Goal: Task Accomplishment & Management: Manage account settings

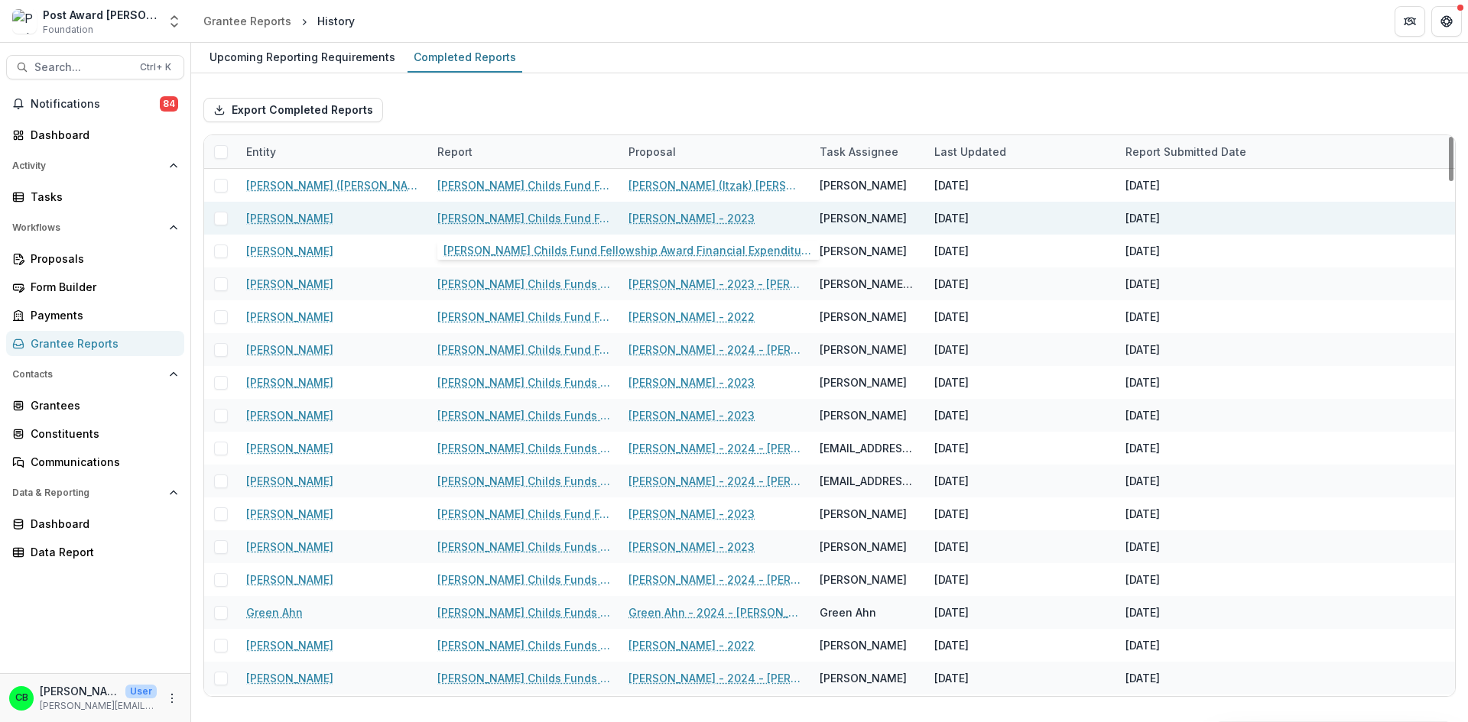
click at [506, 219] on link "[PERSON_NAME] Childs Fund Fellowship Award Financial Expenditure Report" at bounding box center [523, 218] width 173 height 16
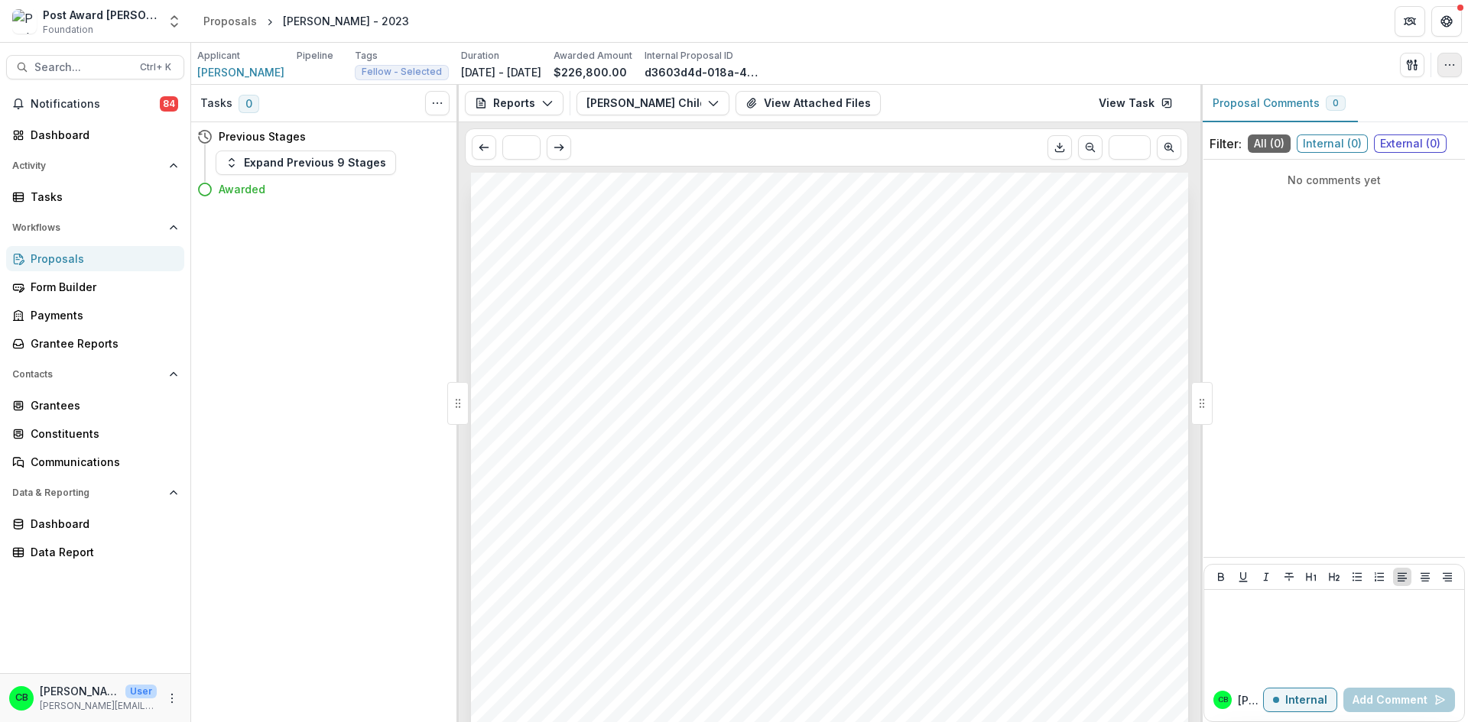
click at [1449, 67] on icon "button" at bounding box center [1449, 65] width 12 height 12
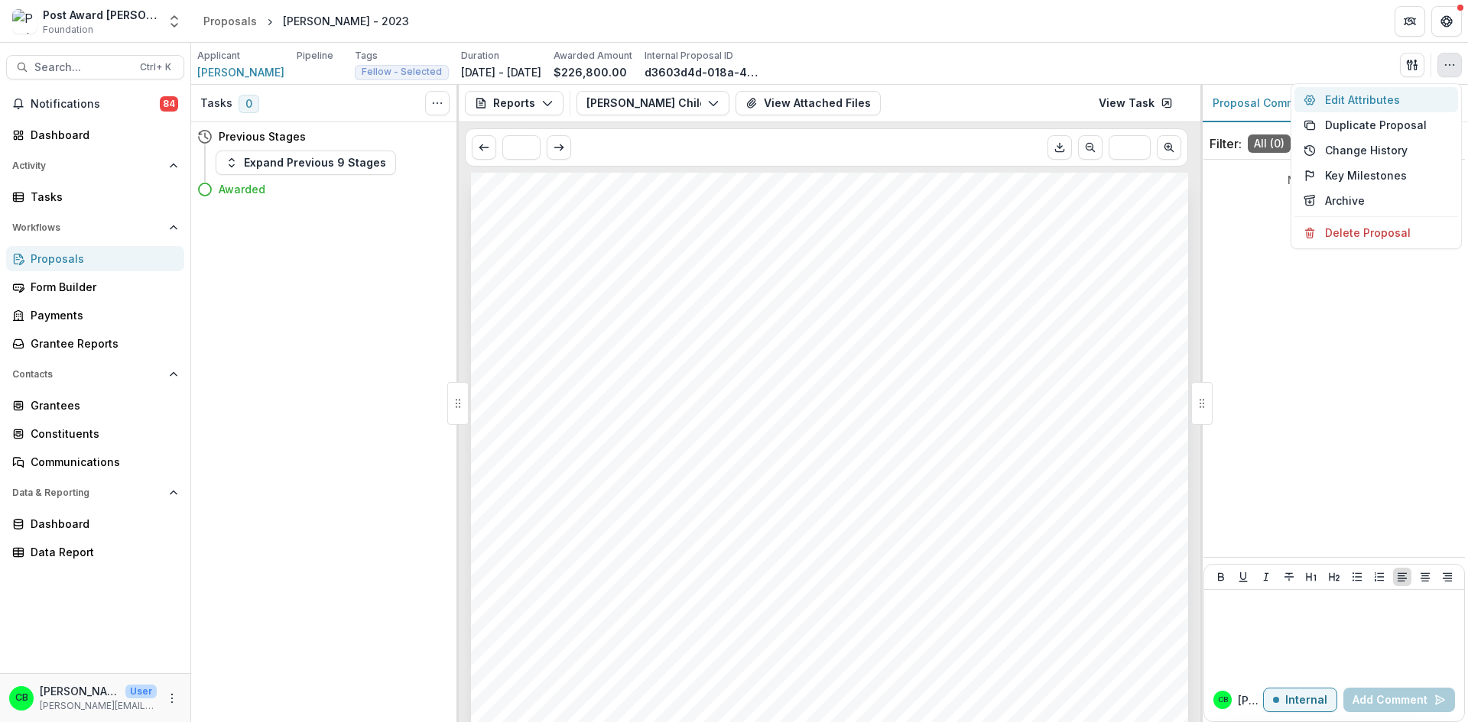
click at [1383, 99] on button "Edit Attributes" at bounding box center [1376, 99] width 164 height 25
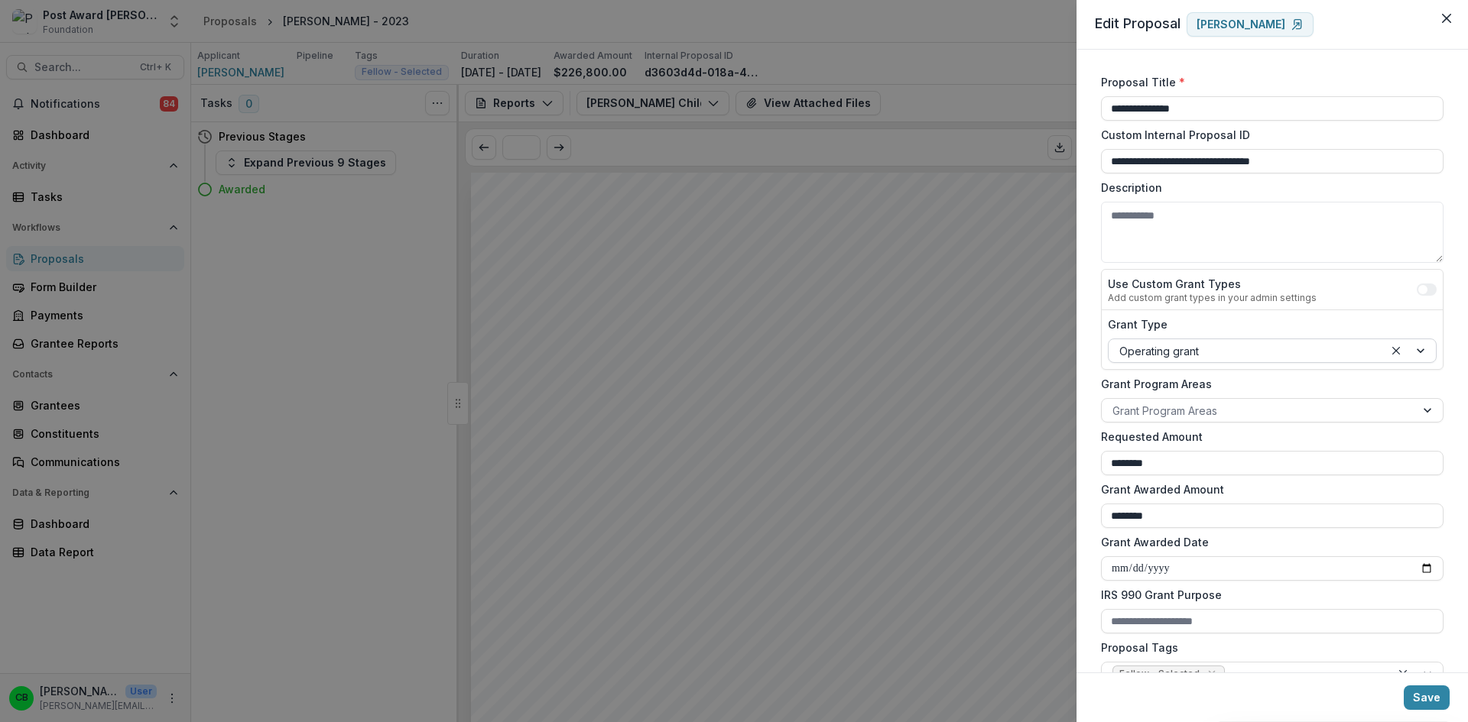
click at [1266, 347] on div at bounding box center [1246, 351] width 254 height 19
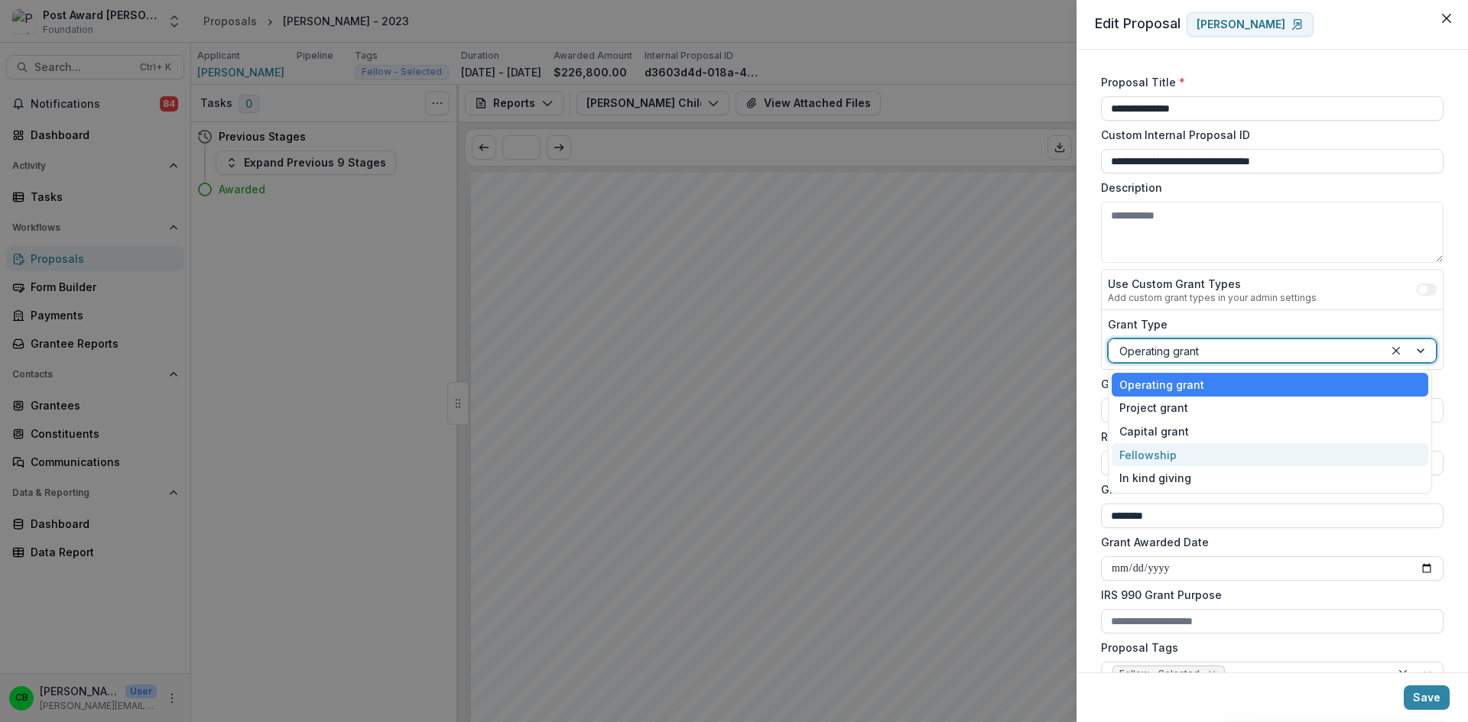
click at [1209, 453] on div "Fellowship" at bounding box center [1269, 455] width 316 height 24
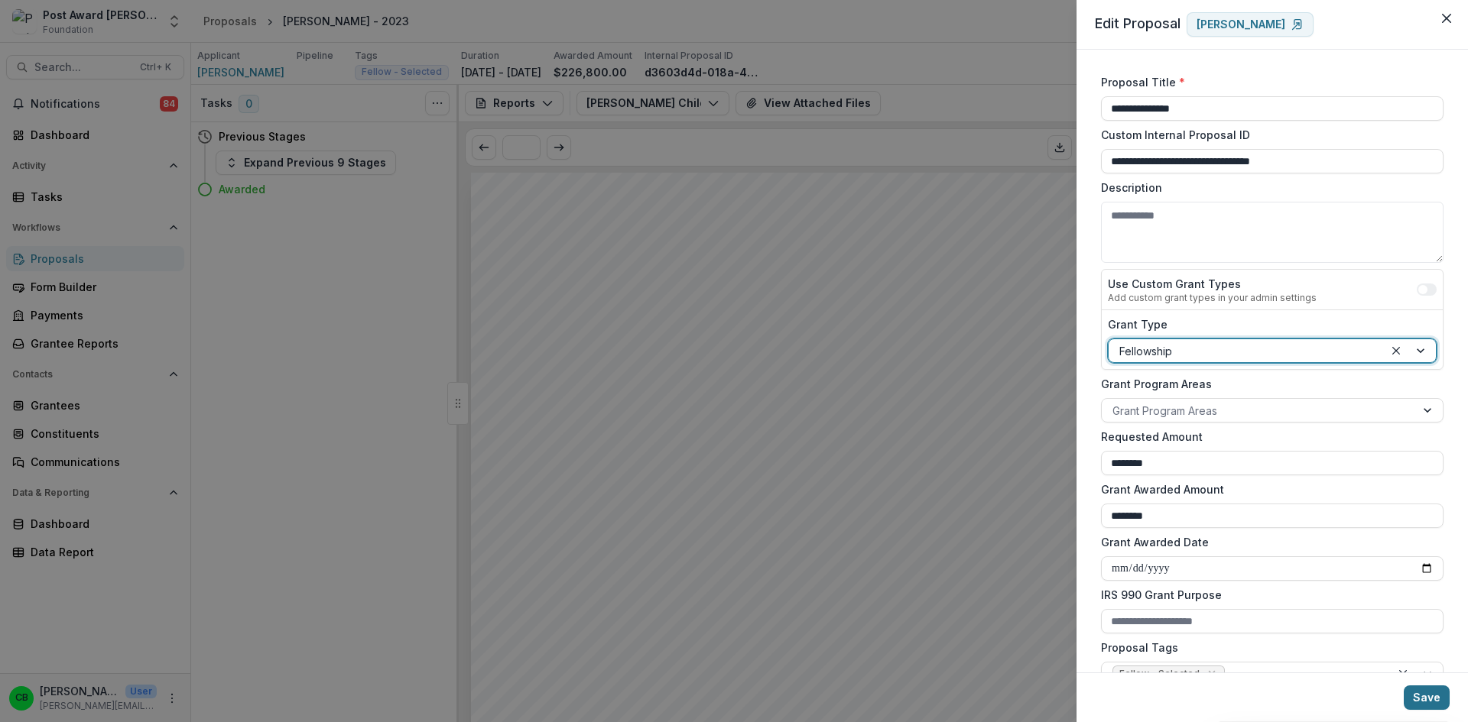
click at [1435, 702] on button "Save" at bounding box center [1426, 698] width 46 height 24
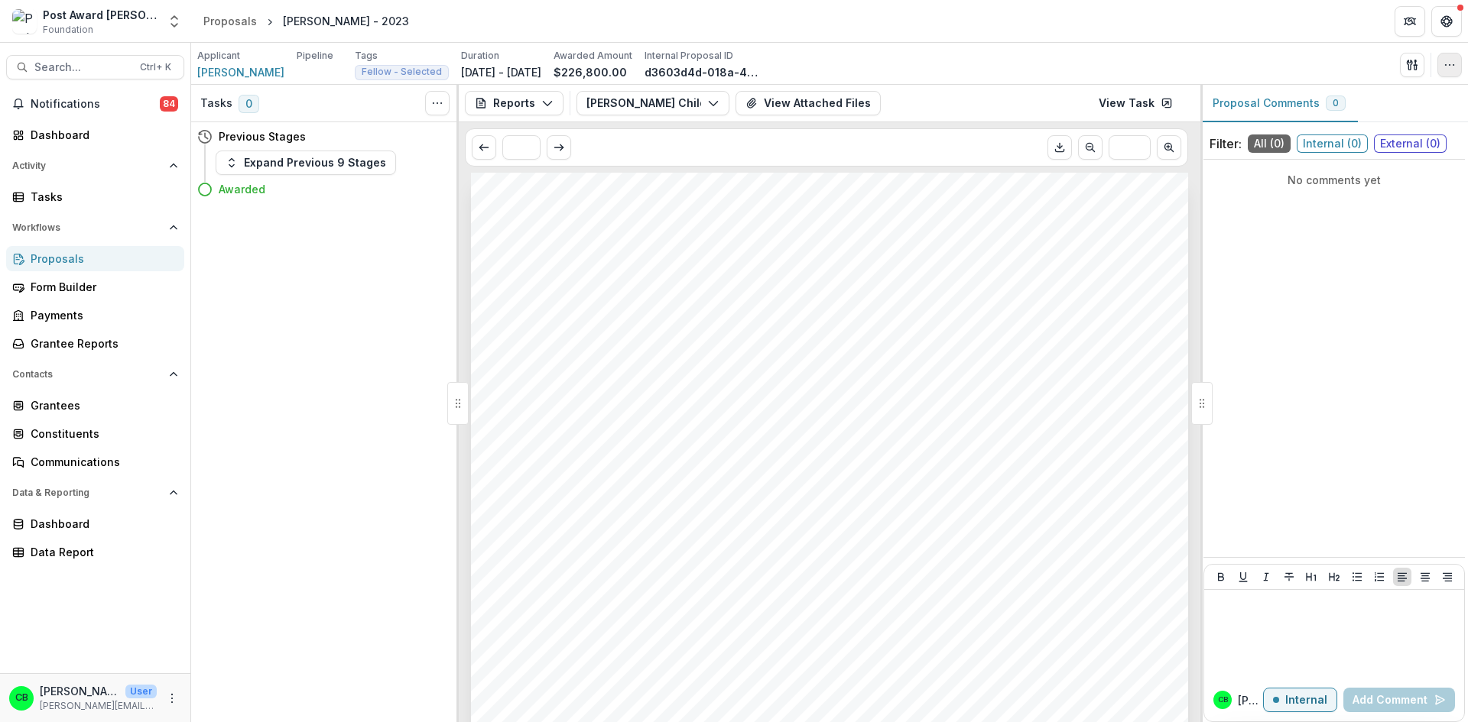
click at [1455, 65] on button "button" at bounding box center [1449, 65] width 24 height 24
click at [1387, 144] on button "Change History" at bounding box center [1376, 150] width 164 height 25
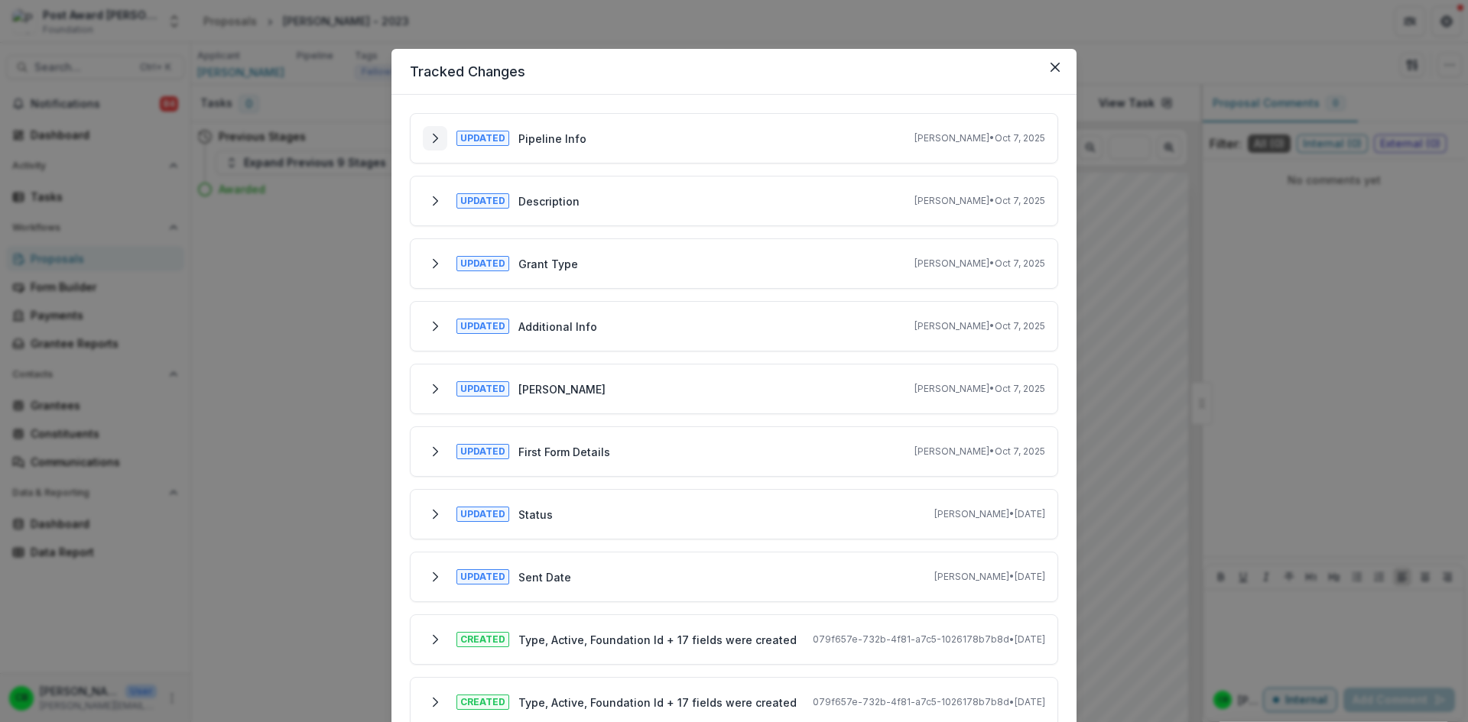
click at [434, 137] on polyline "Expand" at bounding box center [435, 138] width 5 height 8
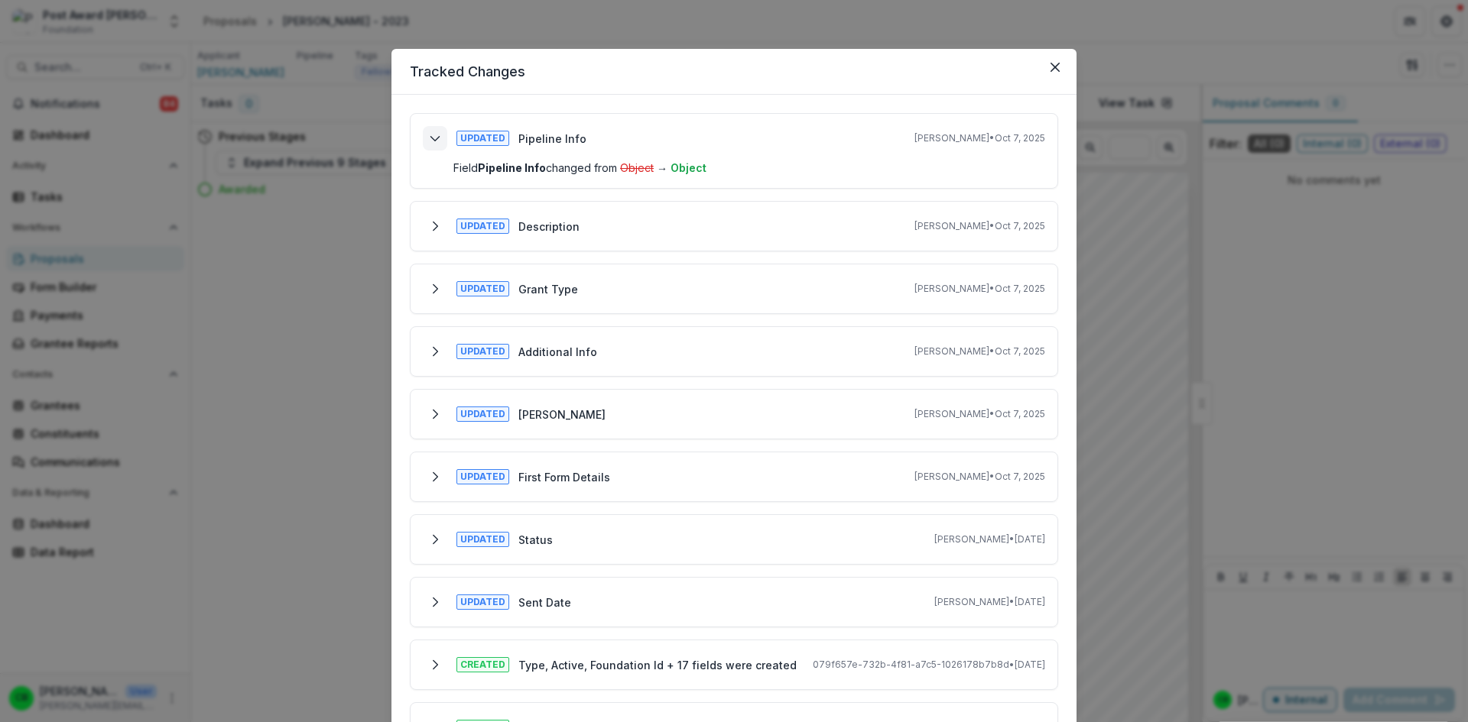
click at [434, 137] on icon "Collapse" at bounding box center [435, 138] width 12 height 12
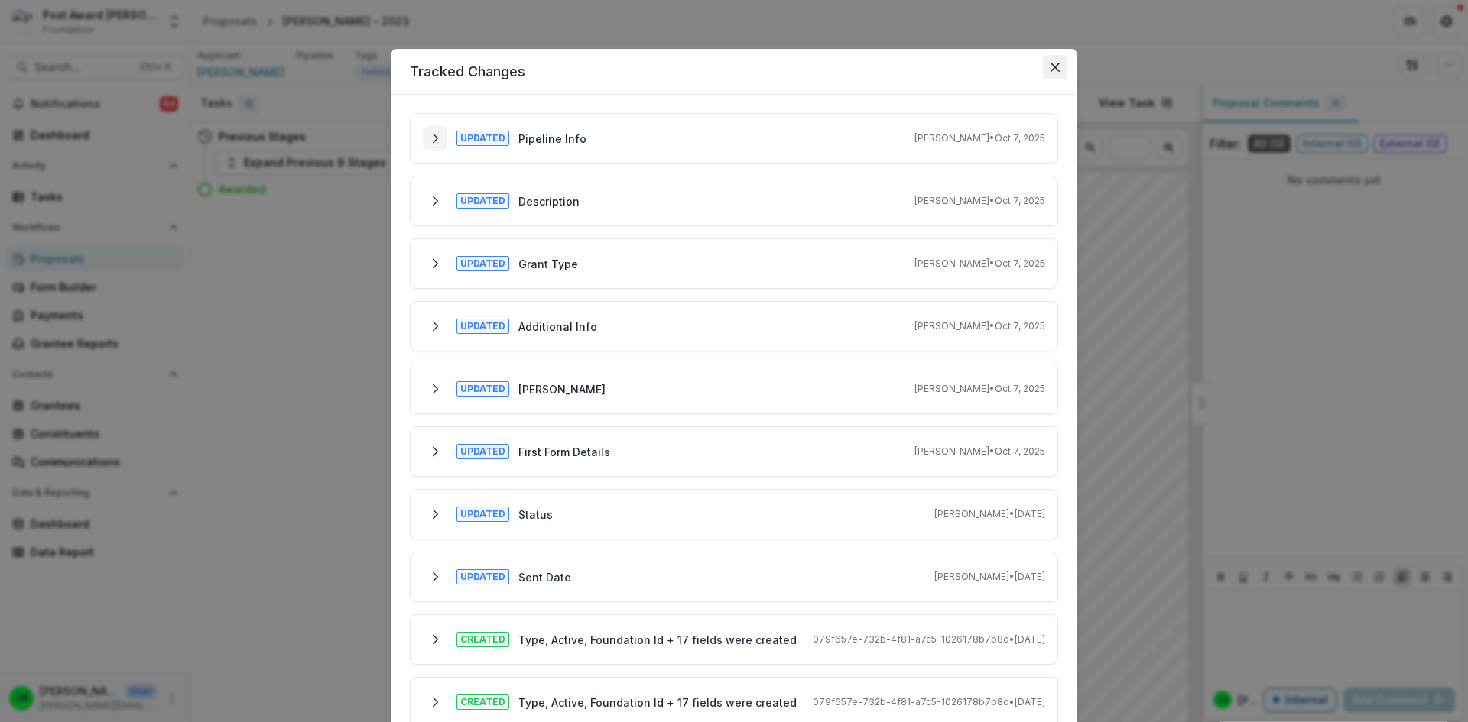
click at [1058, 69] on button "Close" at bounding box center [1055, 67] width 24 height 24
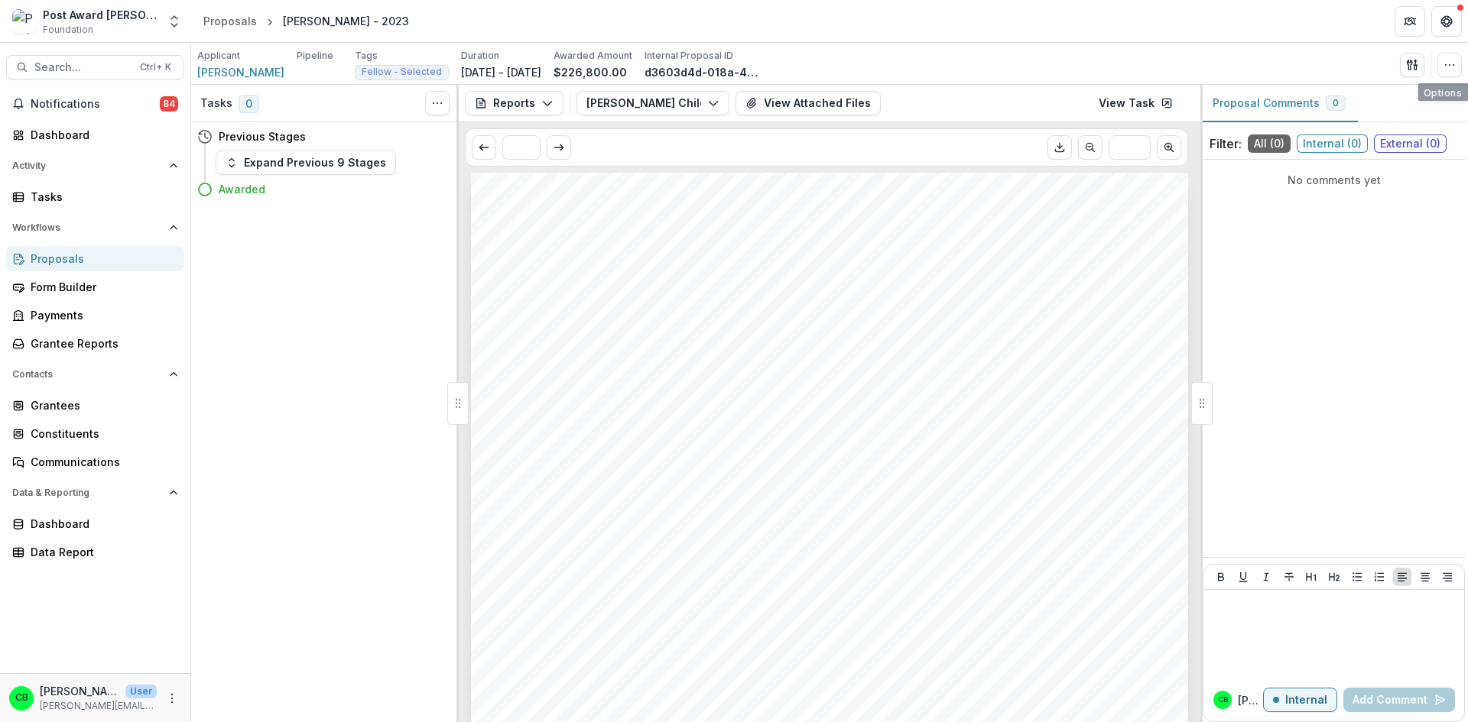
click at [1465, 69] on div "Applicant Kevin Wu Pipeline Tags Fellow - Selected All tags Fellow - Selected D…" at bounding box center [829, 64] width 1277 height 42
click at [1455, 69] on icon "button" at bounding box center [1449, 65] width 12 height 12
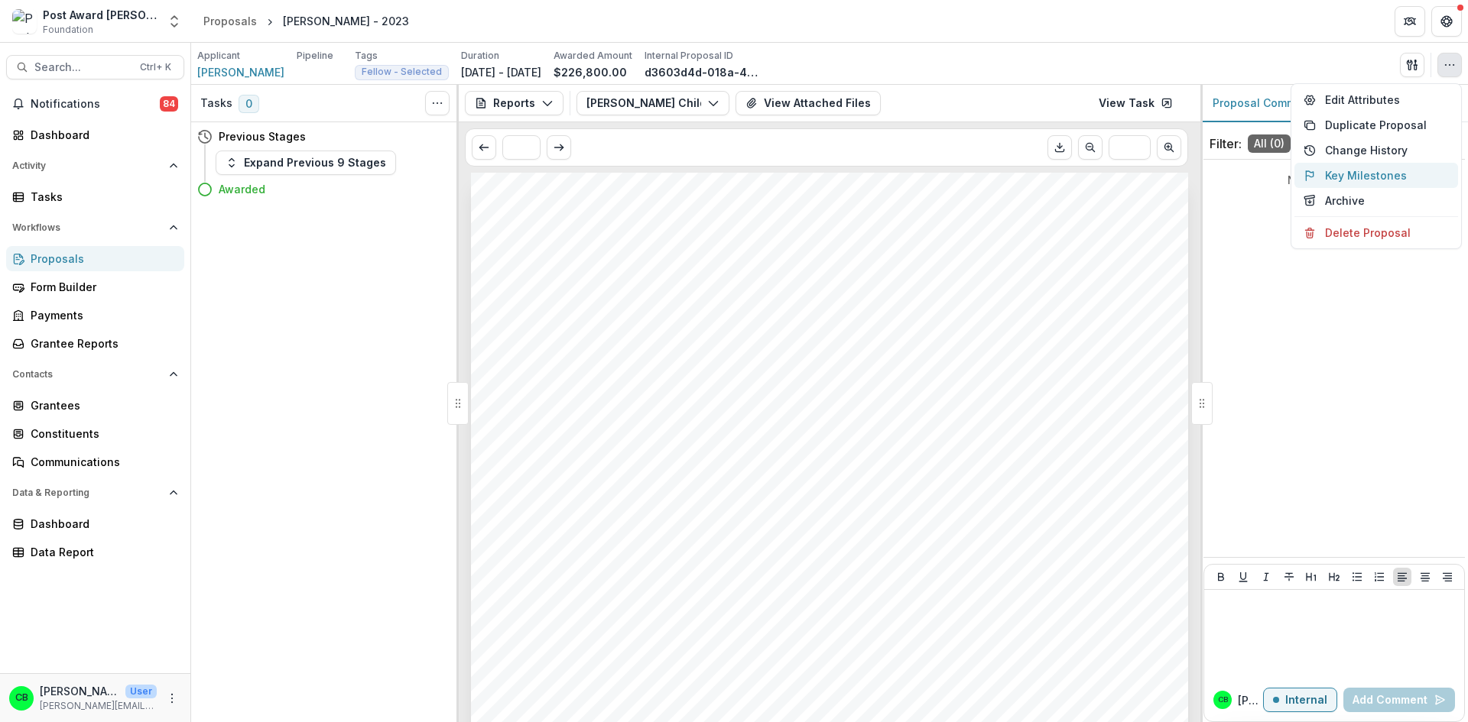
click at [1416, 172] on button "Key Milestones" at bounding box center [1376, 175] width 164 height 25
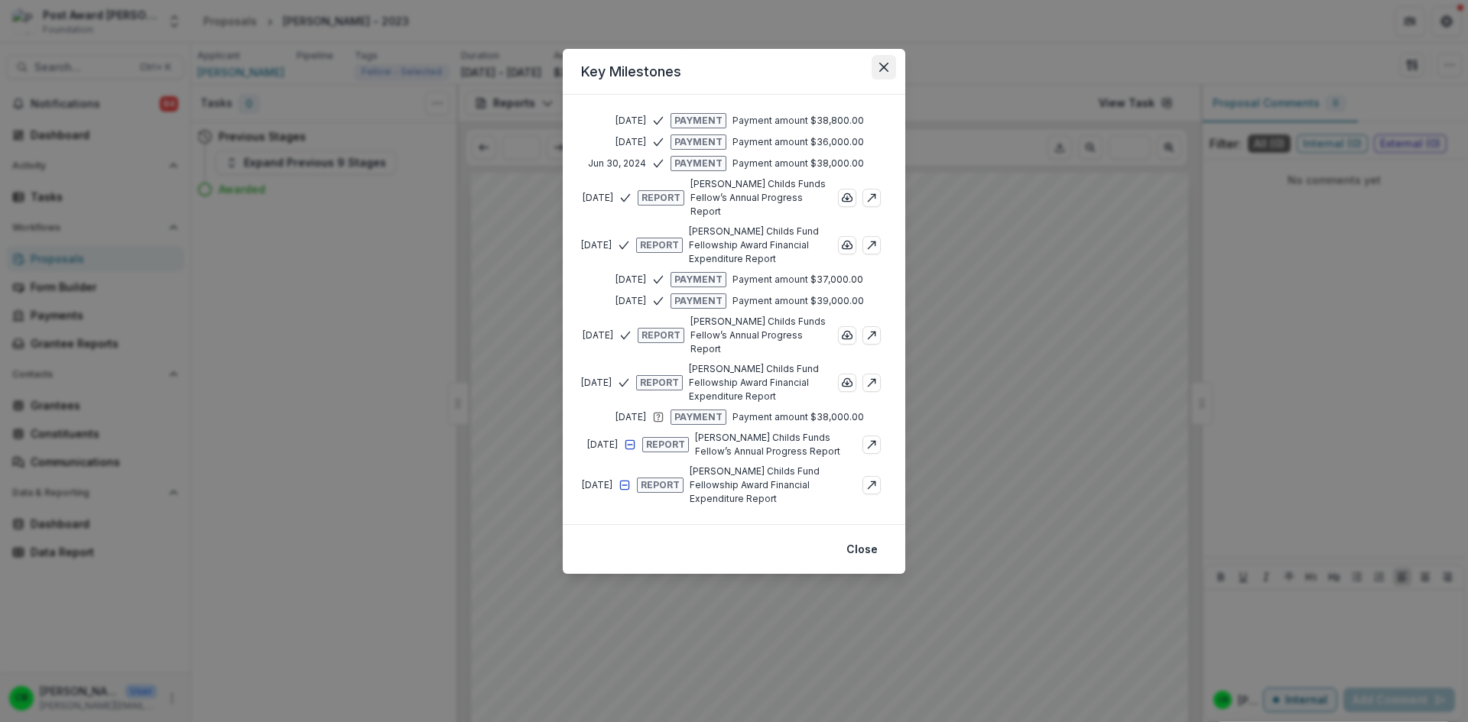
click at [887, 65] on icon "Close" at bounding box center [883, 67] width 9 height 9
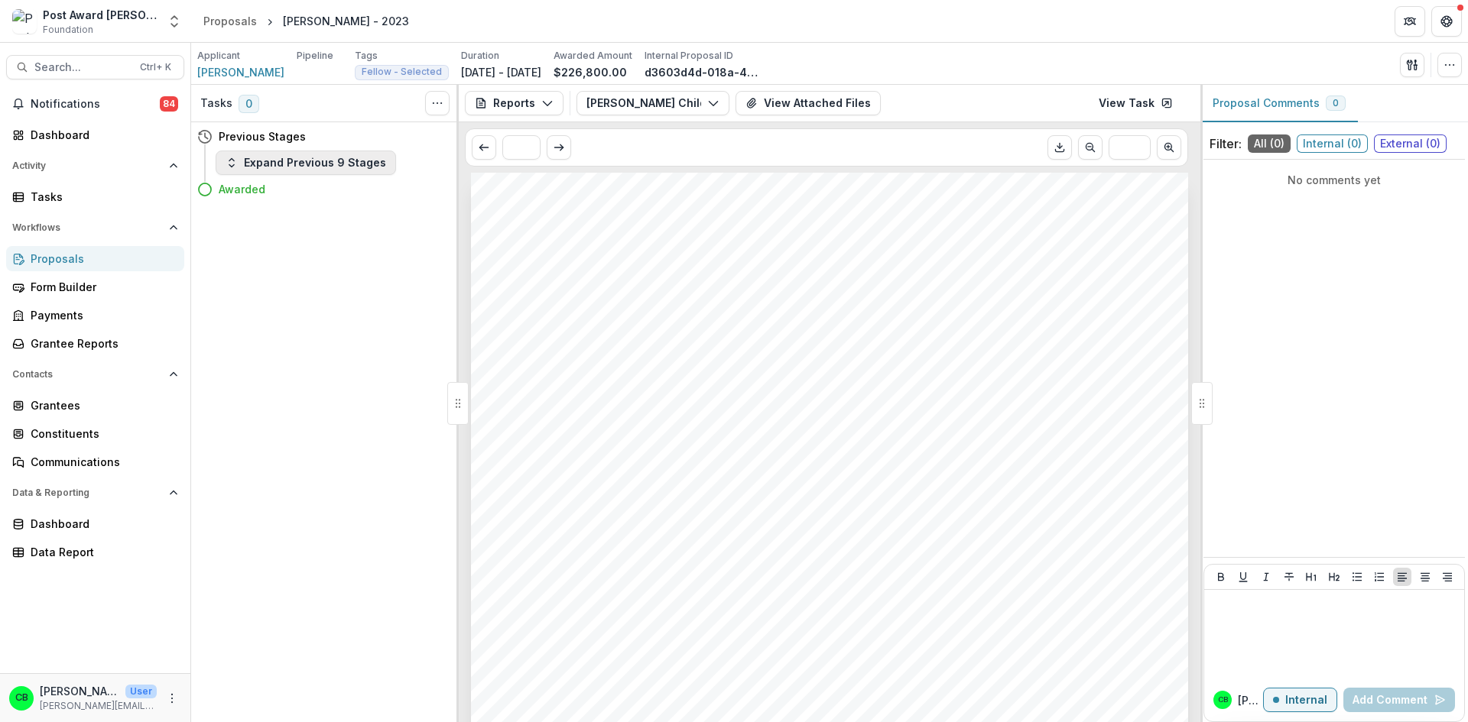
click at [307, 169] on button "Expand Previous 9 Stages" at bounding box center [306, 163] width 180 height 24
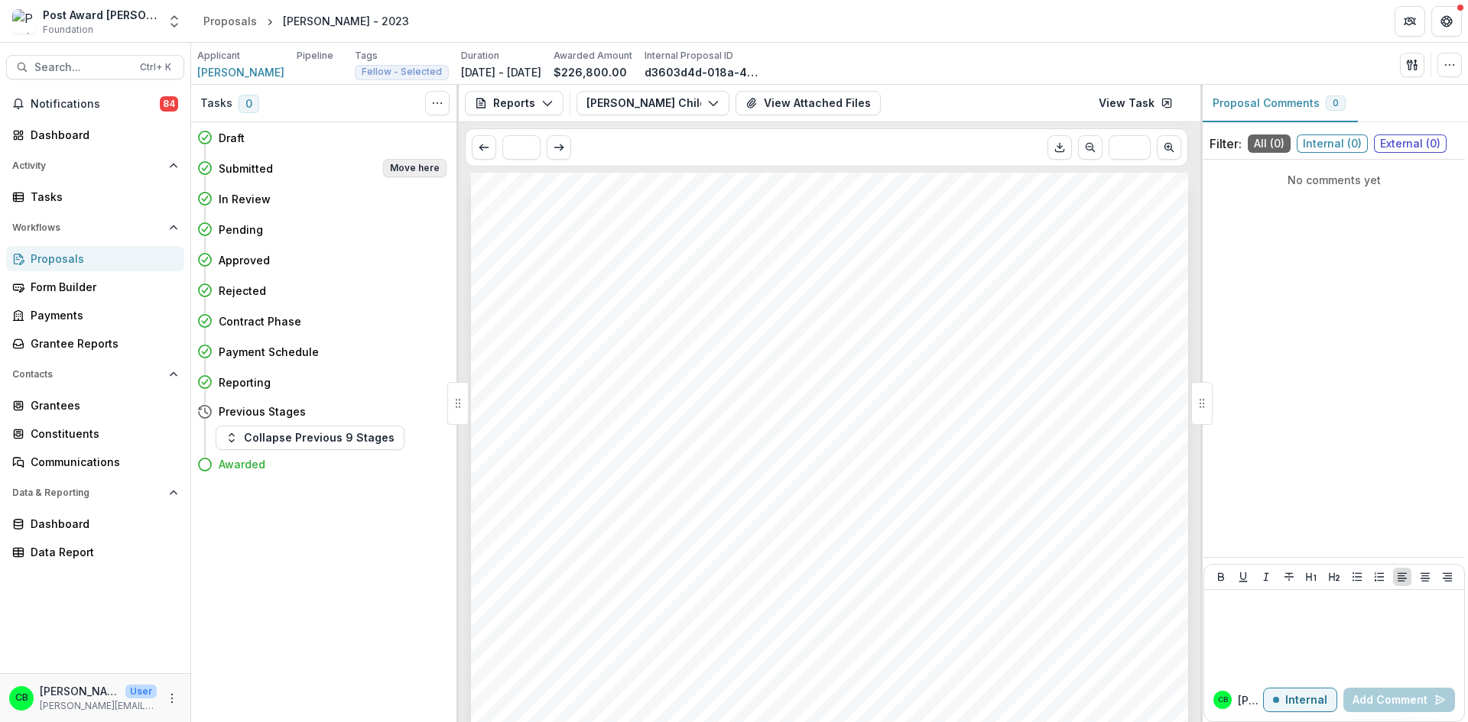
click at [409, 170] on button "Move here" at bounding box center [414, 168] width 63 height 18
select select "*********"
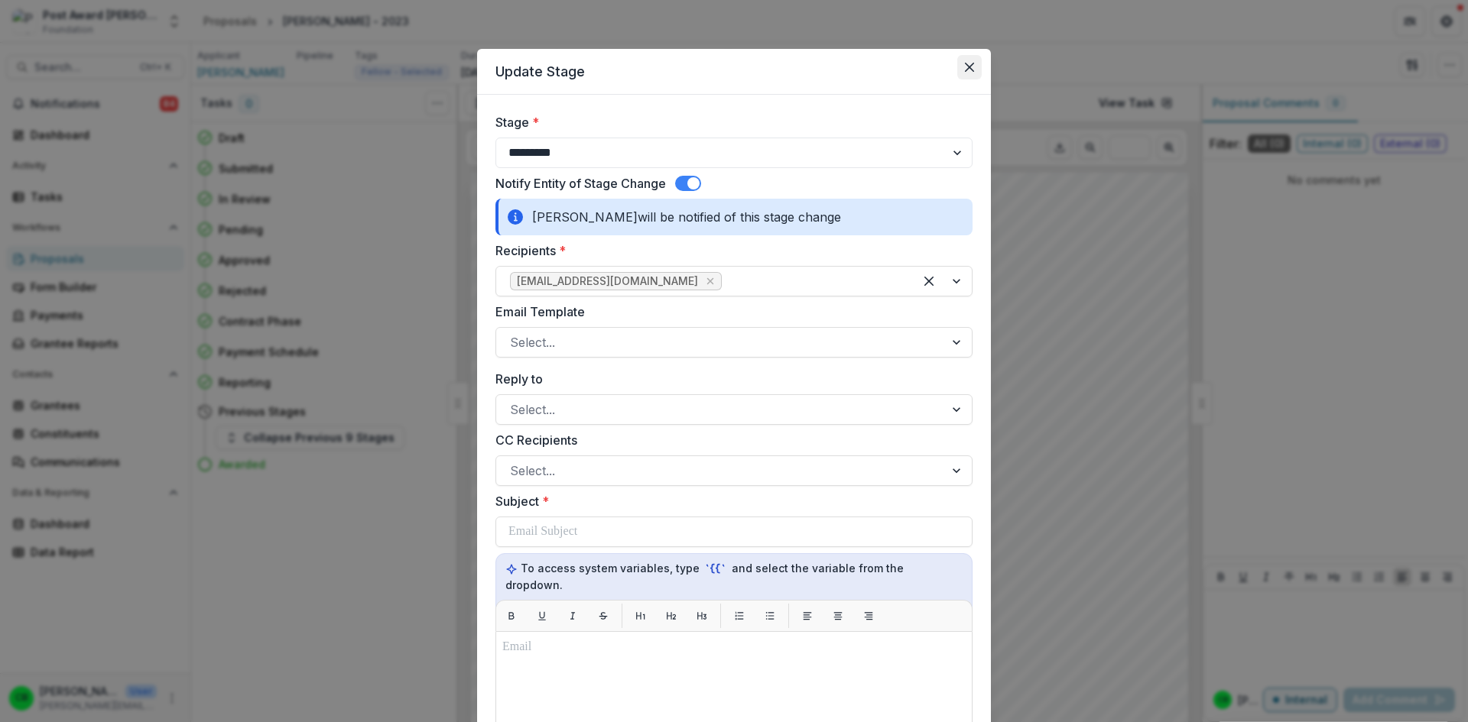
click at [966, 67] on icon "Close" at bounding box center [969, 67] width 9 height 9
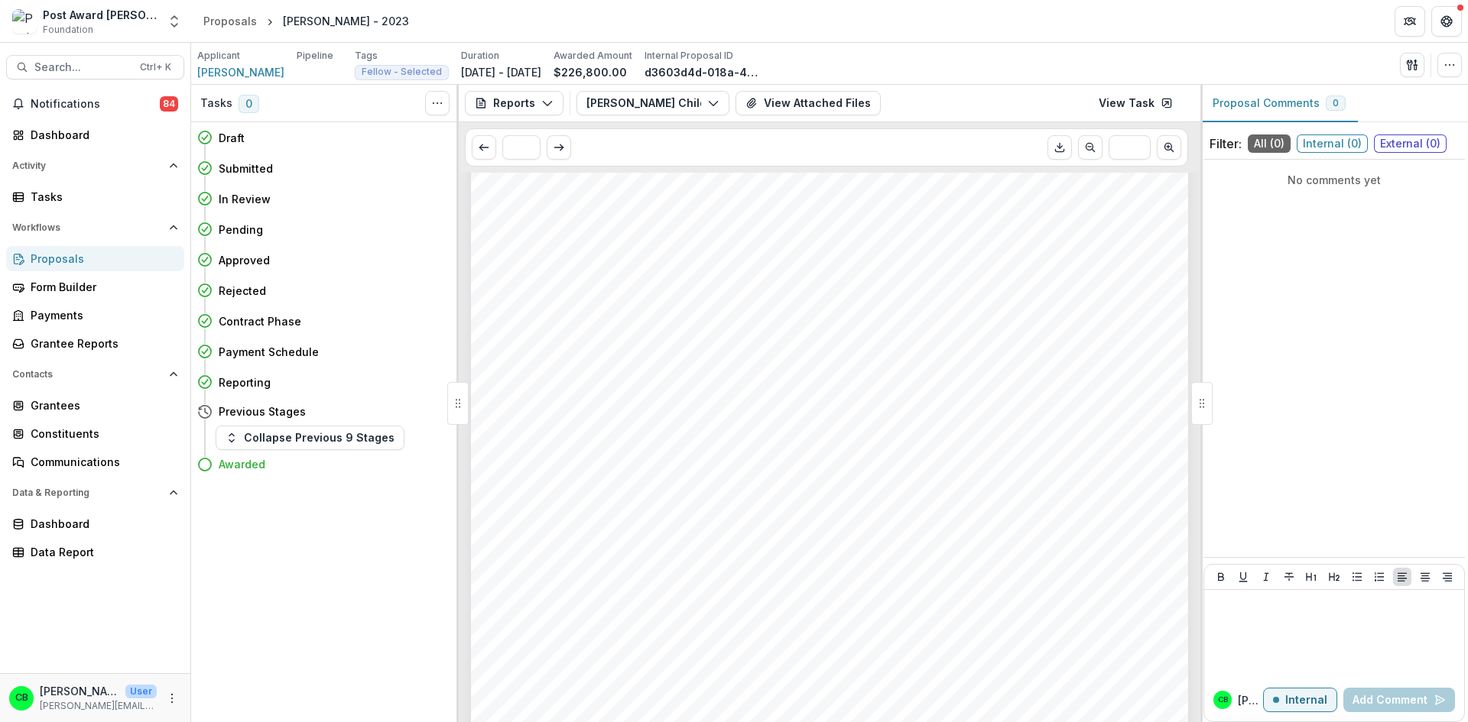
scroll to position [471, 0]
click at [170, 706] on button "More" at bounding box center [172, 698] width 18 height 18
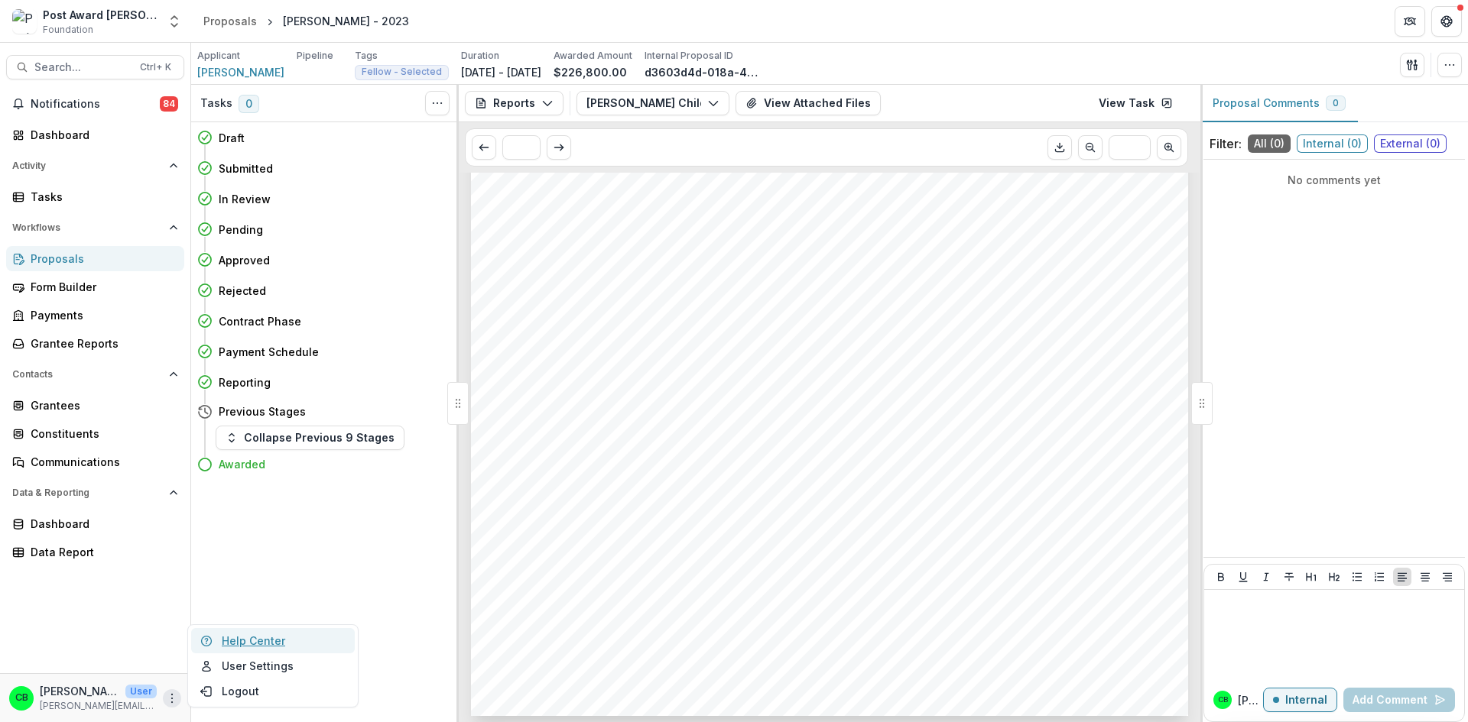
click at [258, 647] on link "Help Center" at bounding box center [273, 640] width 164 height 25
click at [224, 73] on span "[PERSON_NAME]" at bounding box center [240, 72] width 87 height 16
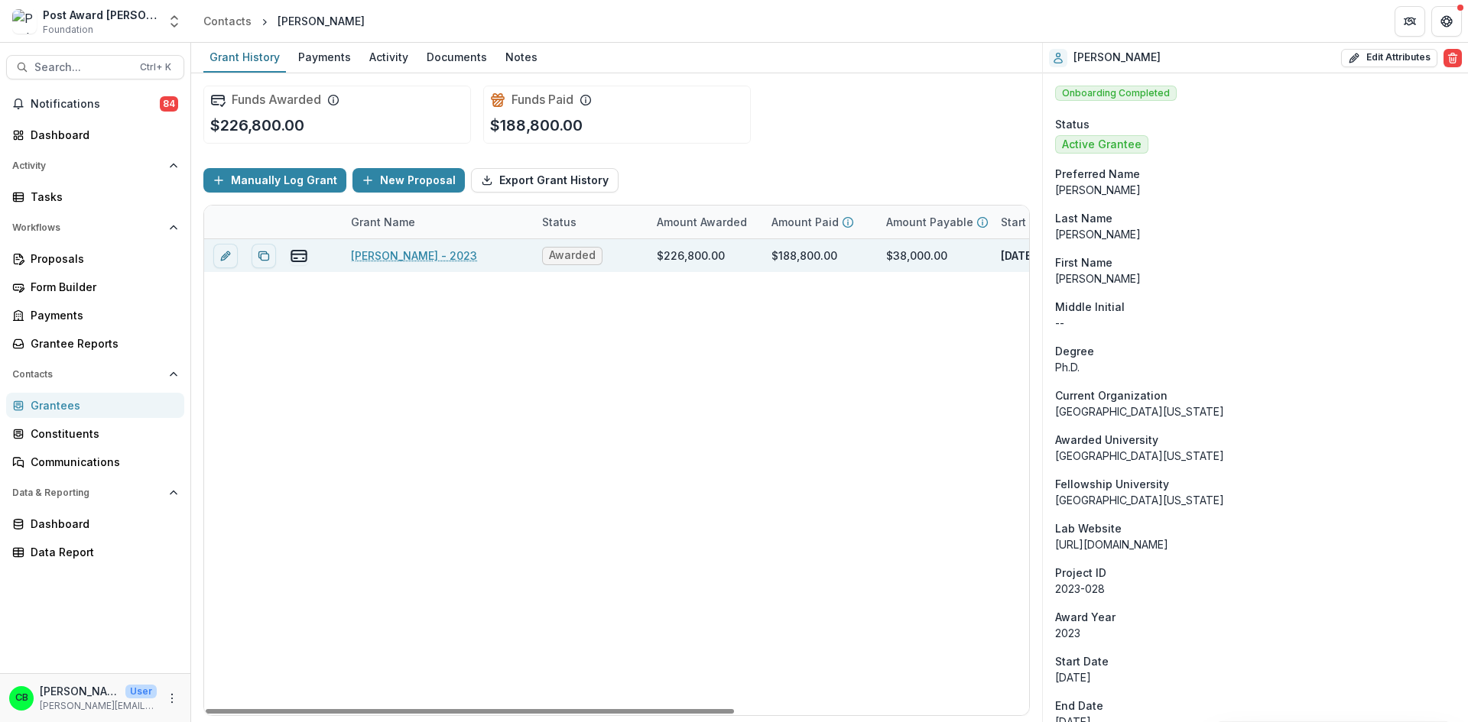
click at [384, 251] on link "[PERSON_NAME] - 2023" at bounding box center [414, 256] width 126 height 16
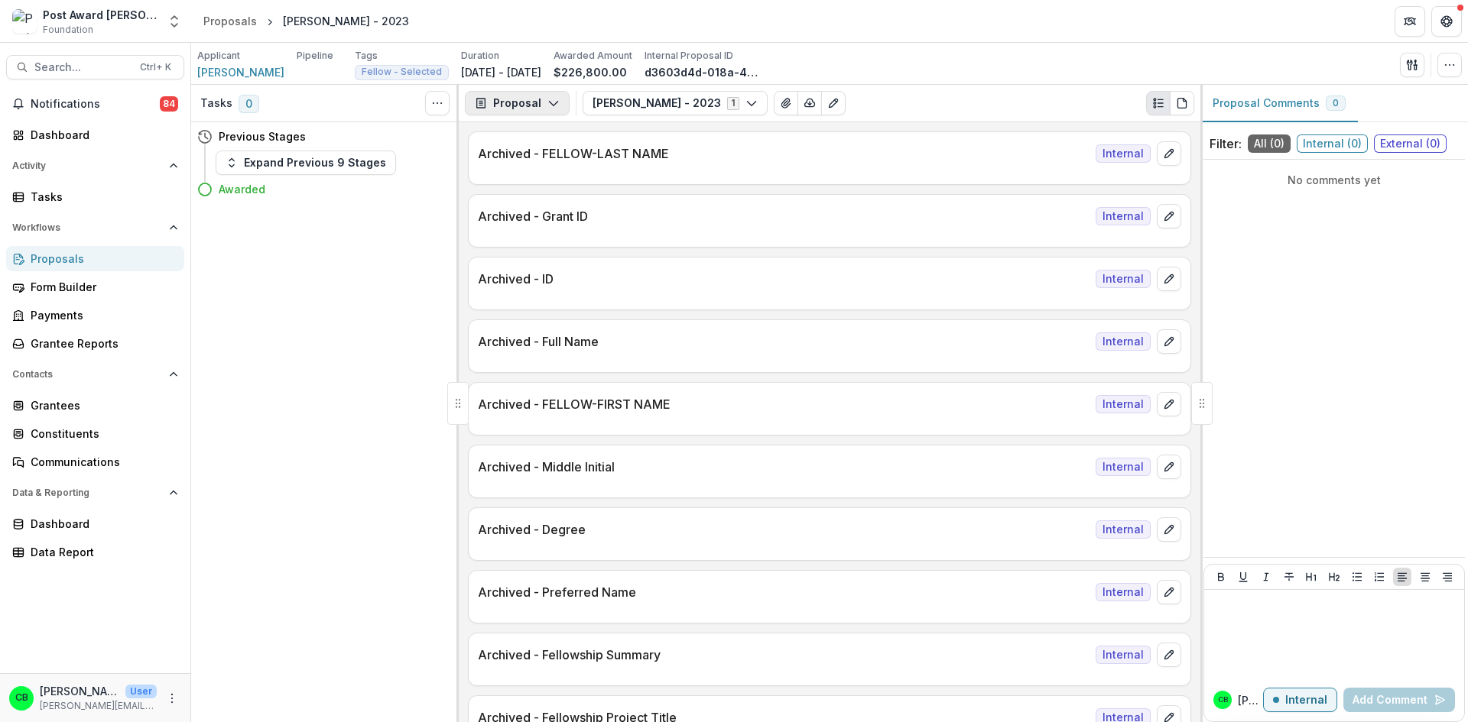
click at [549, 103] on polyline "button" at bounding box center [553, 104] width 8 height 5
click at [539, 187] on div "Reports" at bounding box center [565, 188] width 140 height 16
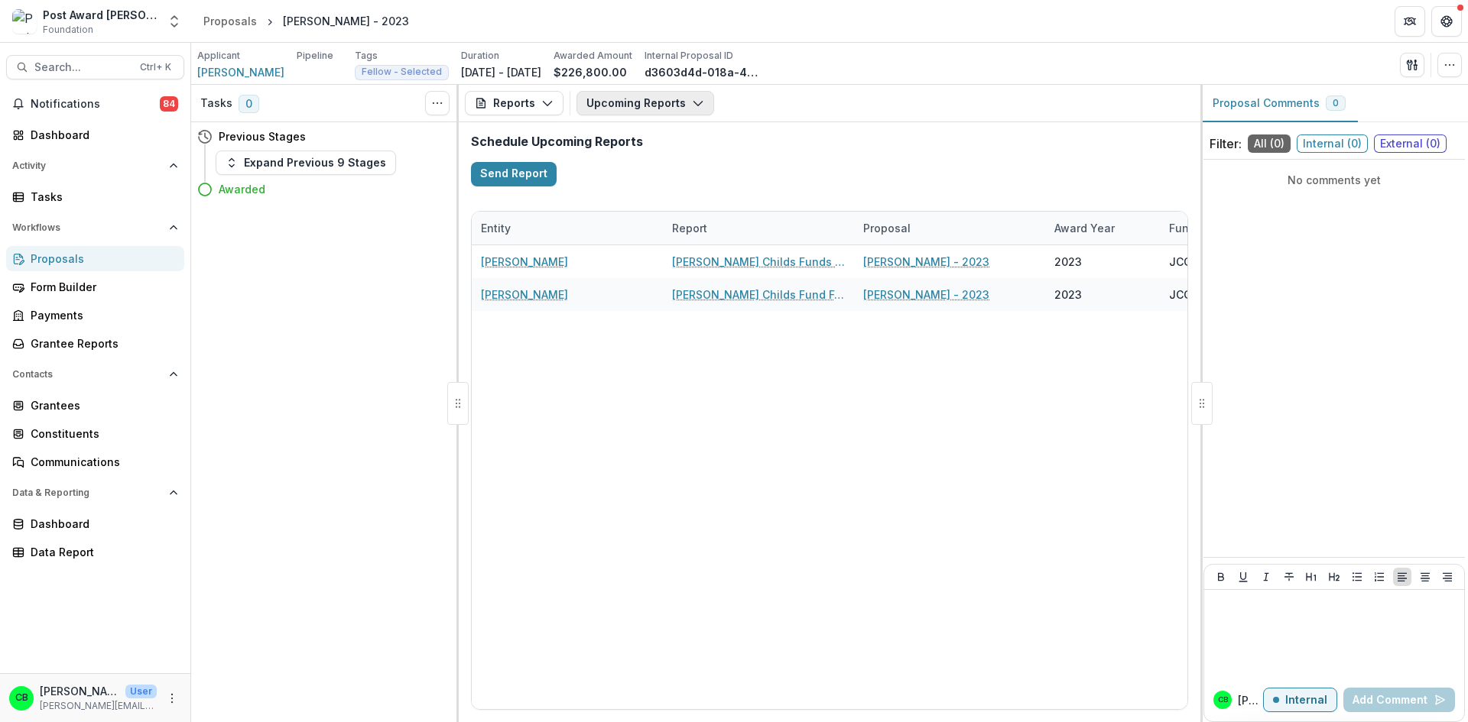
click at [637, 109] on button "Upcoming Reports" at bounding box center [645, 103] width 138 height 24
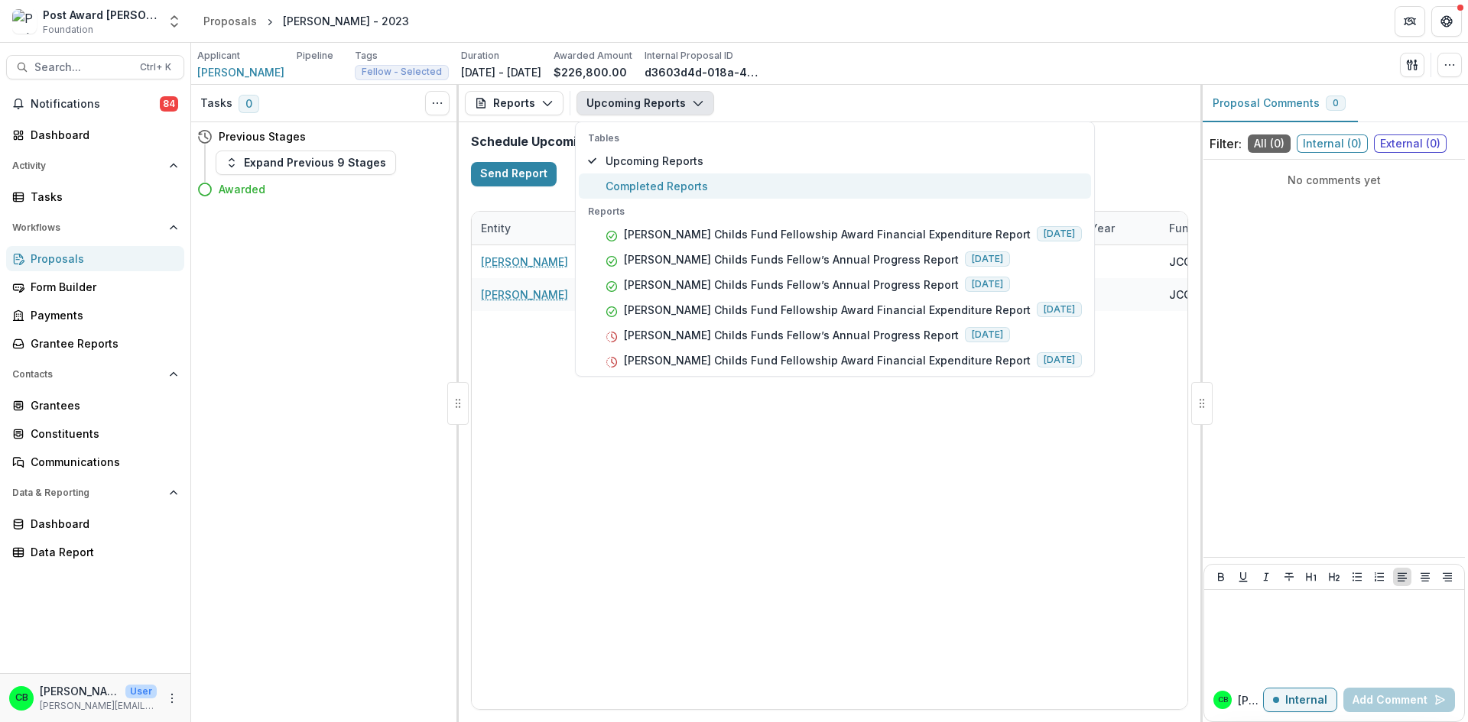
click at [640, 180] on span "Completed Reports" at bounding box center [843, 186] width 476 height 16
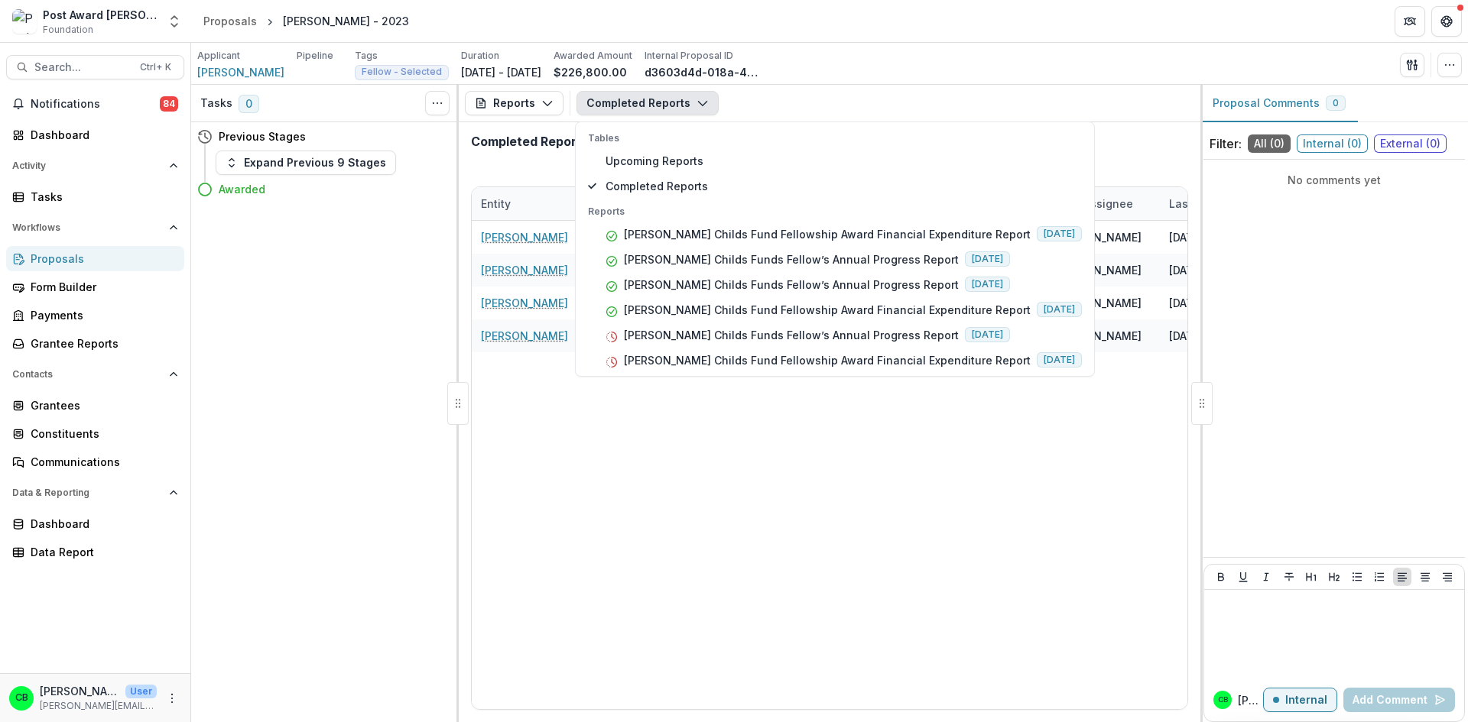
click at [1098, 76] on div "Applicant Kevin Wu Pipeline Tags Fellow - Selected All tags Fellow - Selected D…" at bounding box center [829, 64] width 1264 height 31
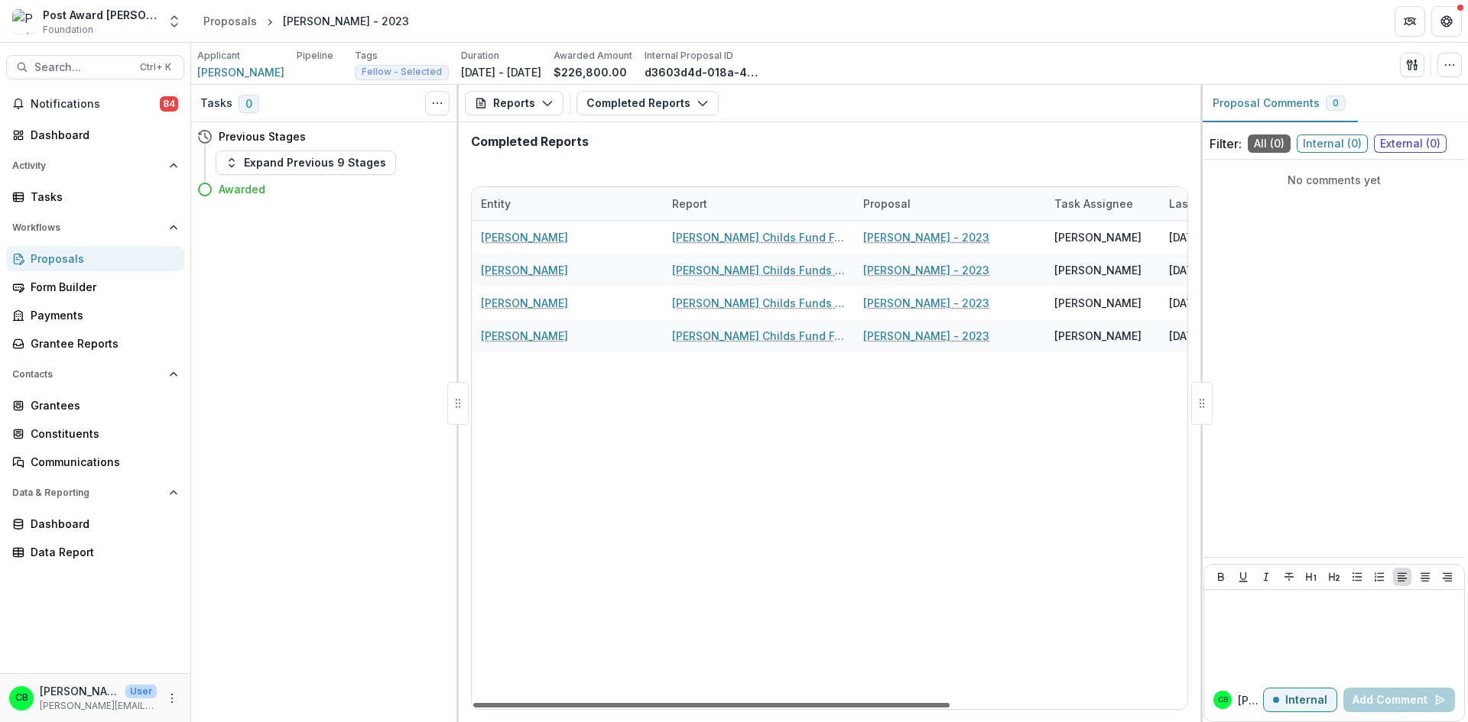
drag, startPoint x: 746, startPoint y: 679, endPoint x: 664, endPoint y: 651, distance: 86.3
click at [664, 703] on div at bounding box center [711, 705] width 476 height 5
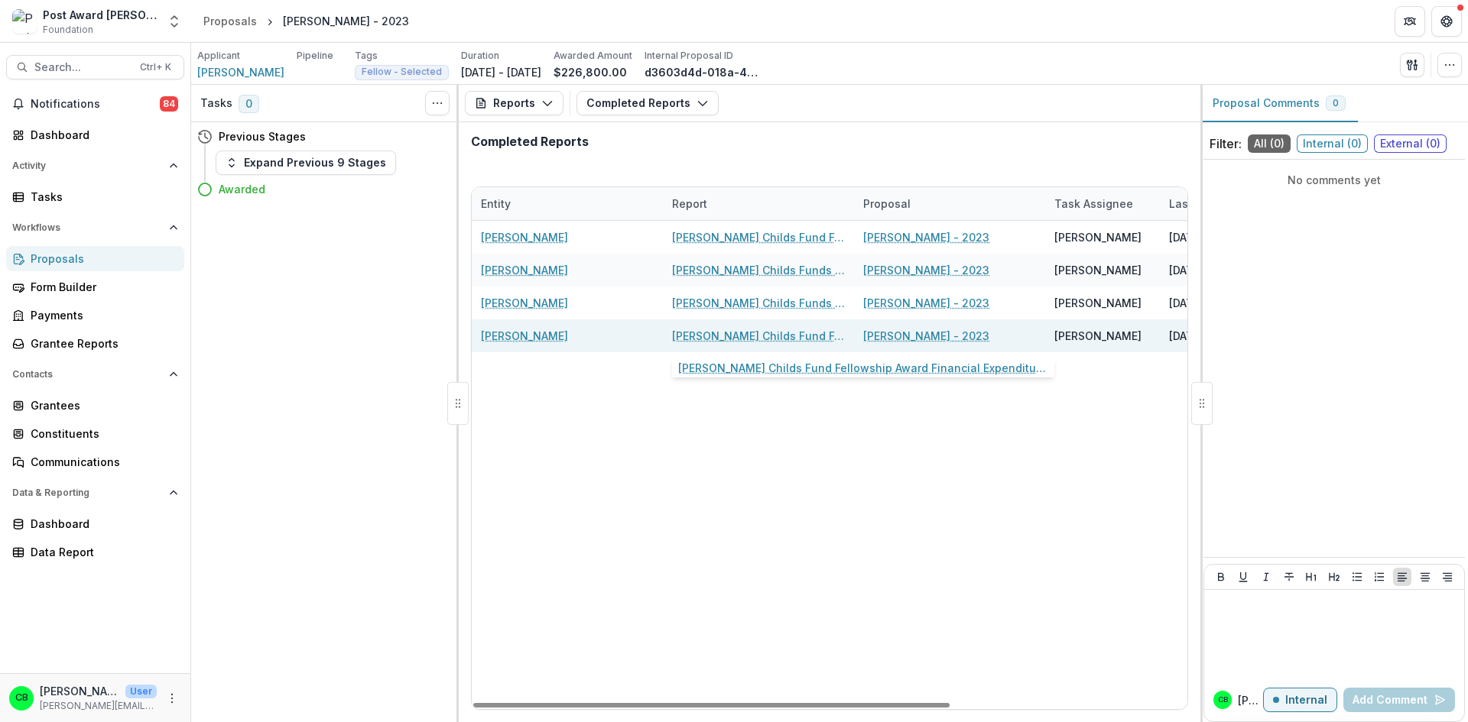
click at [751, 336] on link "[PERSON_NAME] Childs Fund Fellowship Award Financial Expenditure Report" at bounding box center [758, 336] width 173 height 16
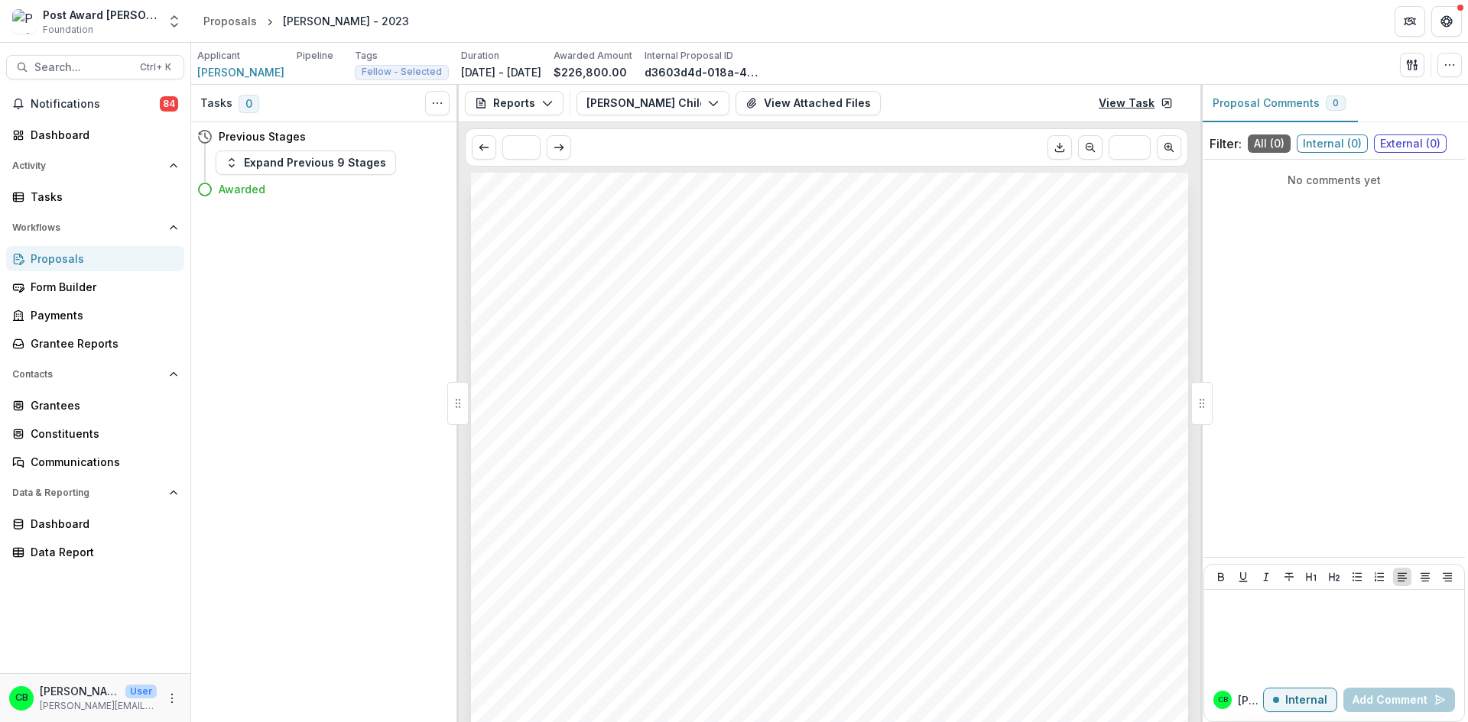
click at [1161, 103] on icon at bounding box center [1166, 103] width 12 height 12
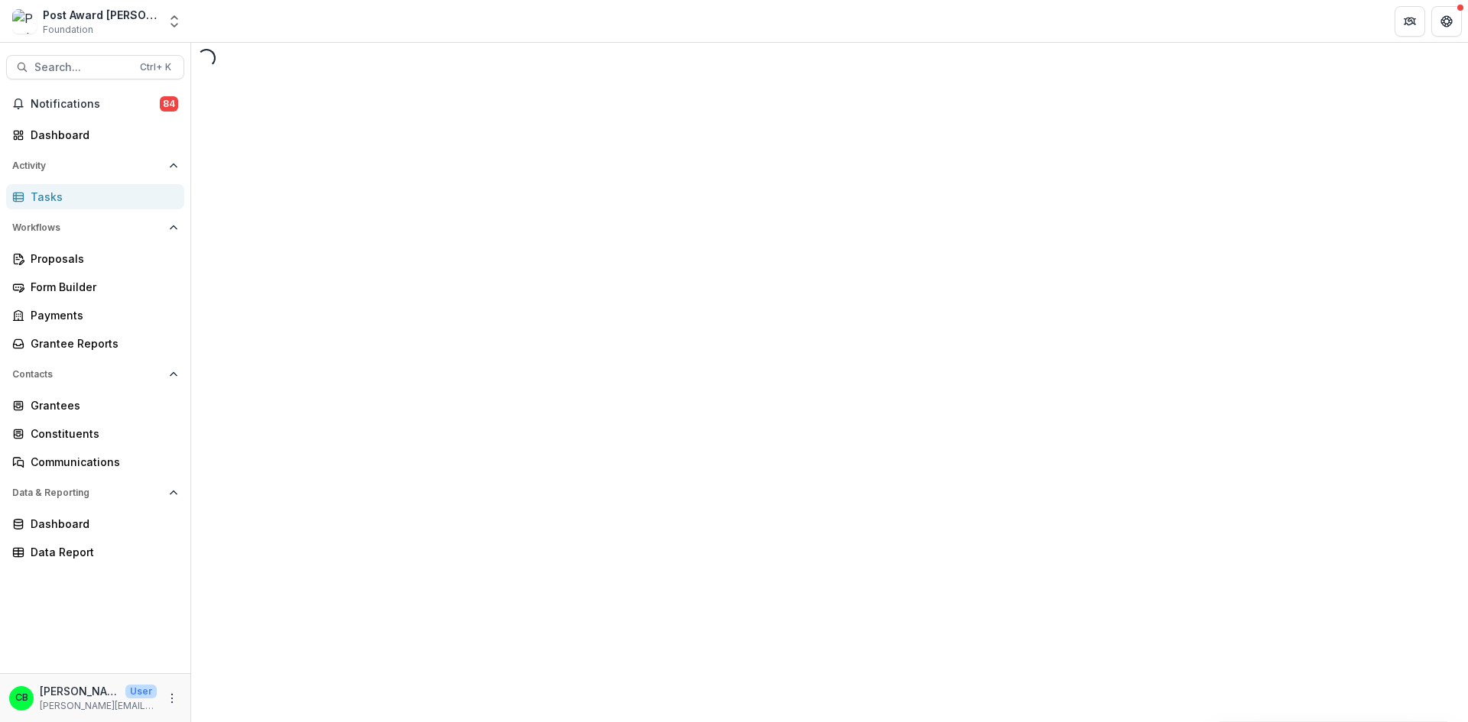
select select "********"
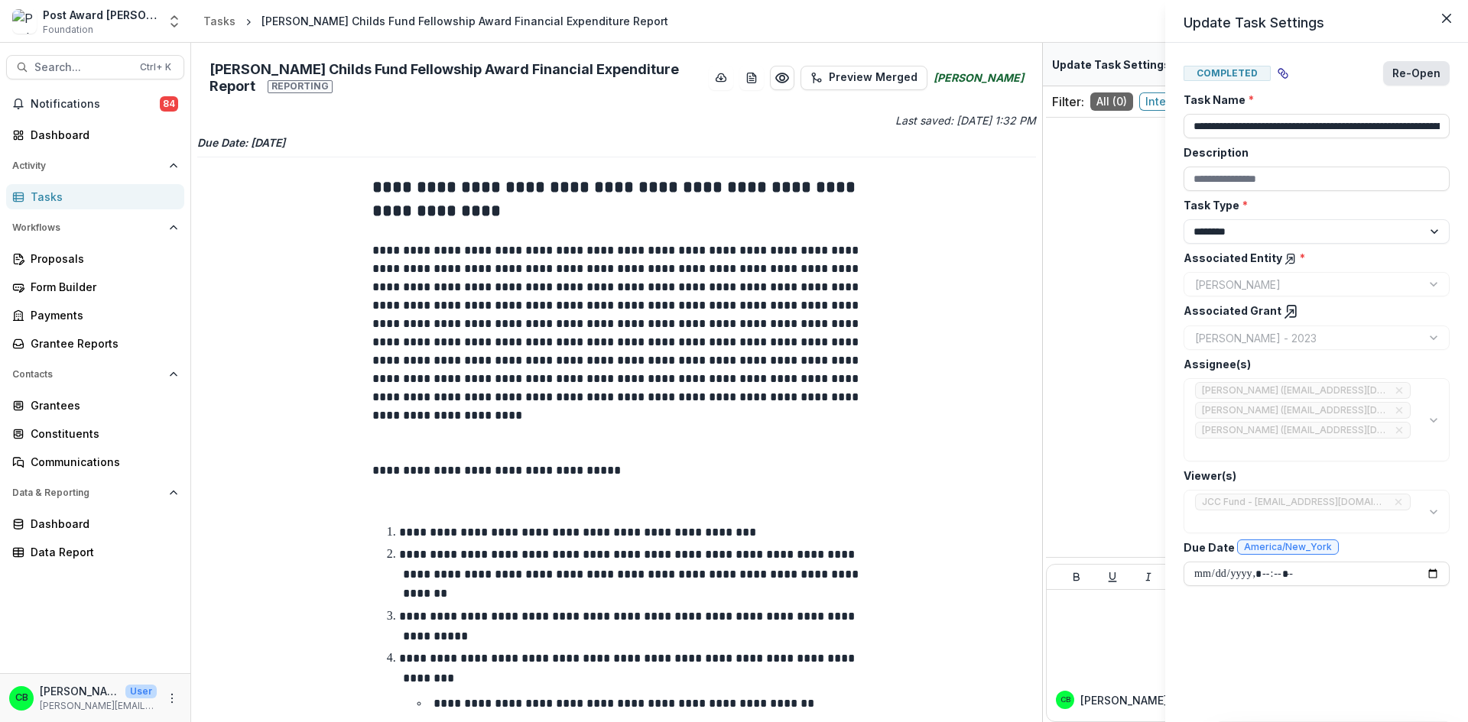
click at [1426, 74] on button "Re-Open" at bounding box center [1416, 73] width 67 height 24
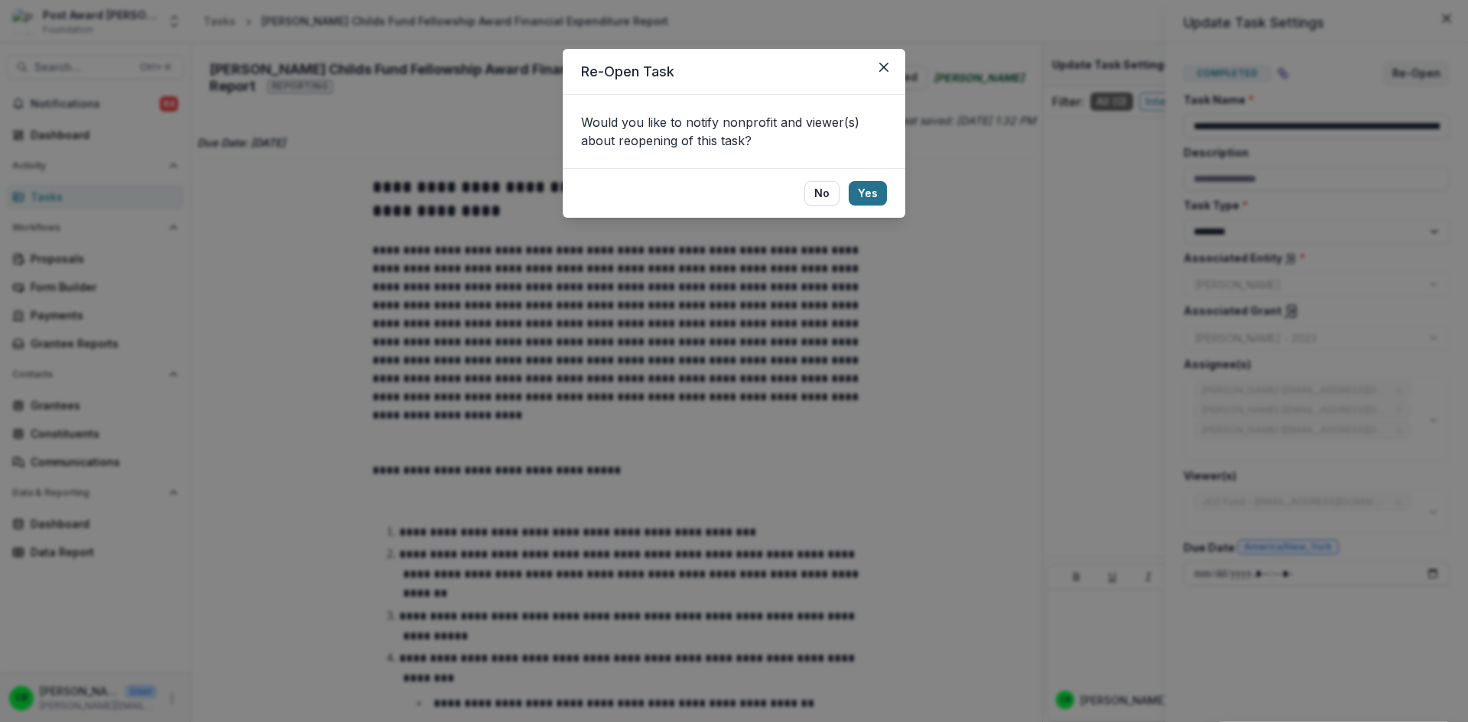
click at [877, 197] on button "Yes" at bounding box center [867, 193] width 38 height 24
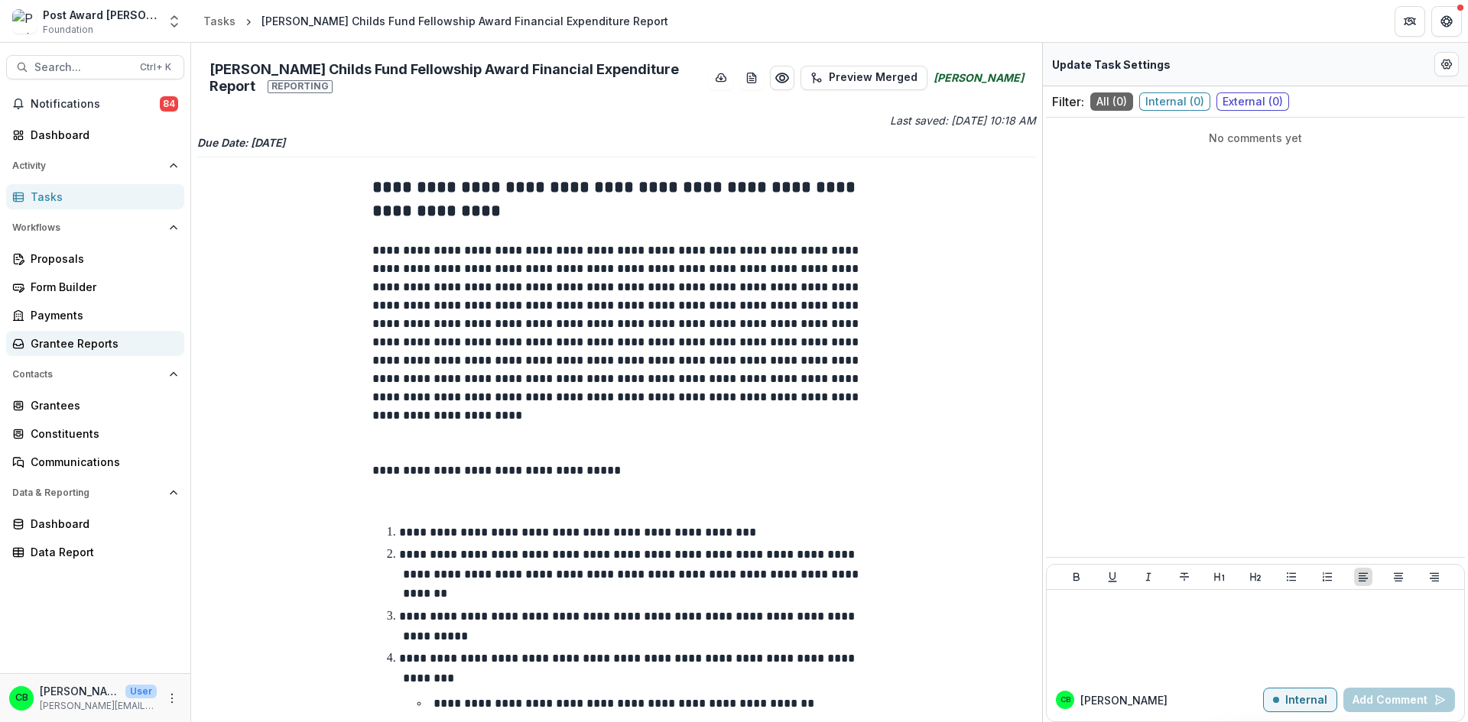
click at [54, 341] on div "Grantee Reports" at bounding box center [101, 344] width 141 height 16
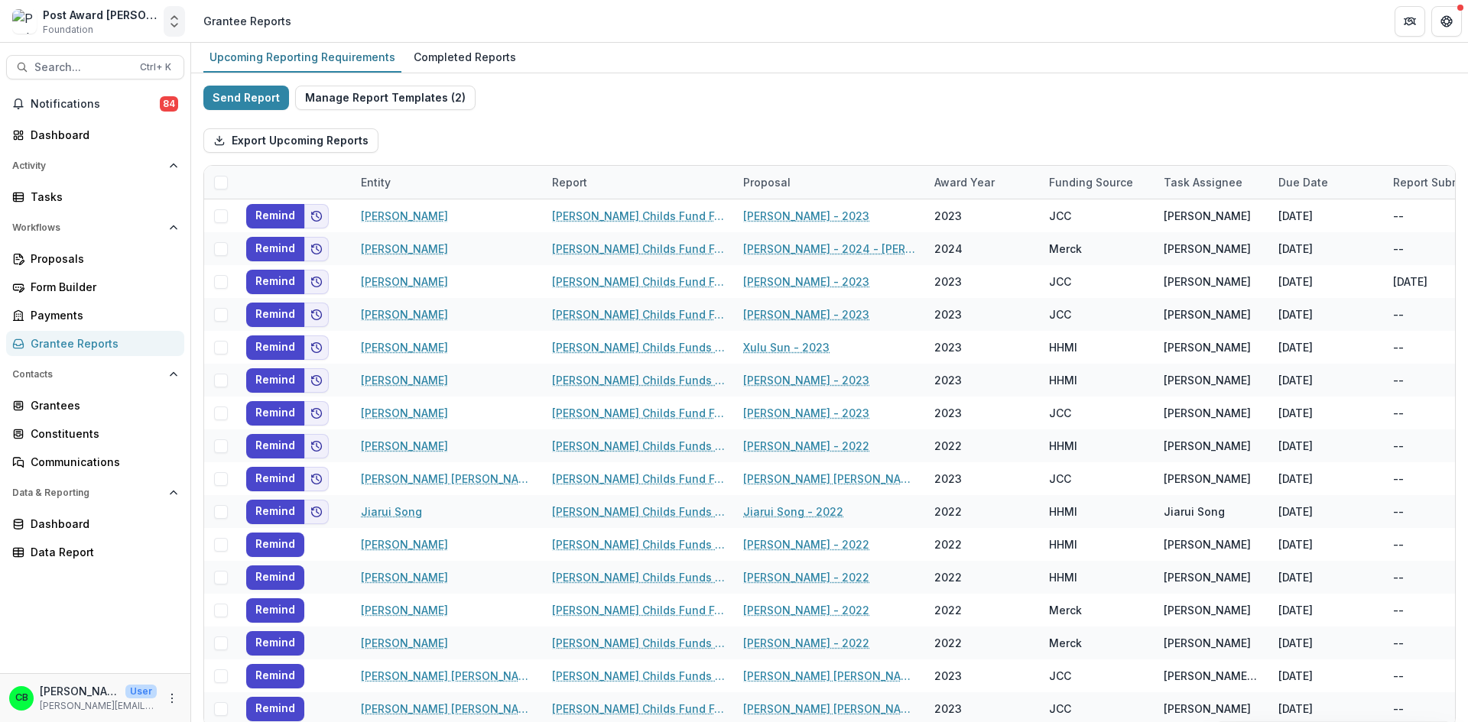
click at [175, 18] on polyline "Open entity switcher" at bounding box center [174, 17] width 6 height 3
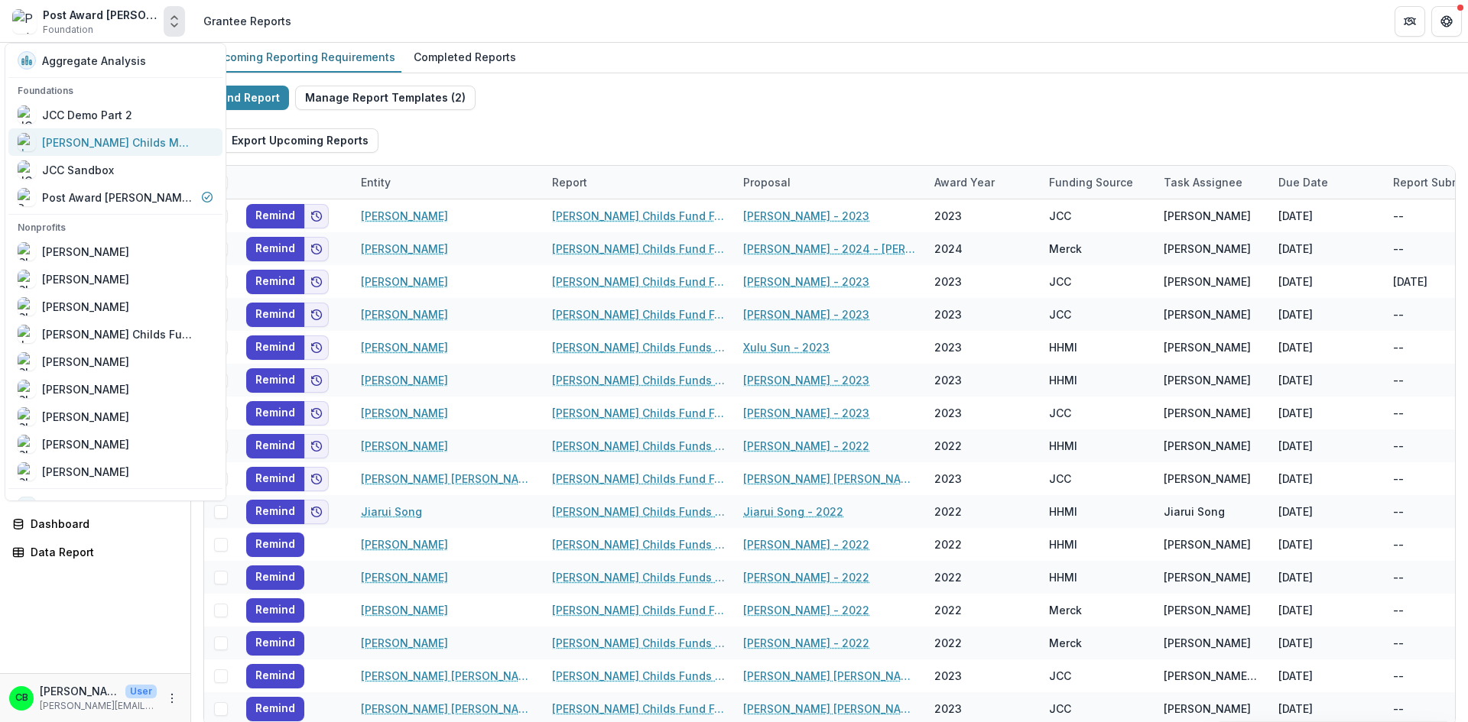
click at [93, 148] on div "[PERSON_NAME] Childs Memorial Fund for Medical Research" at bounding box center [118, 143] width 153 height 16
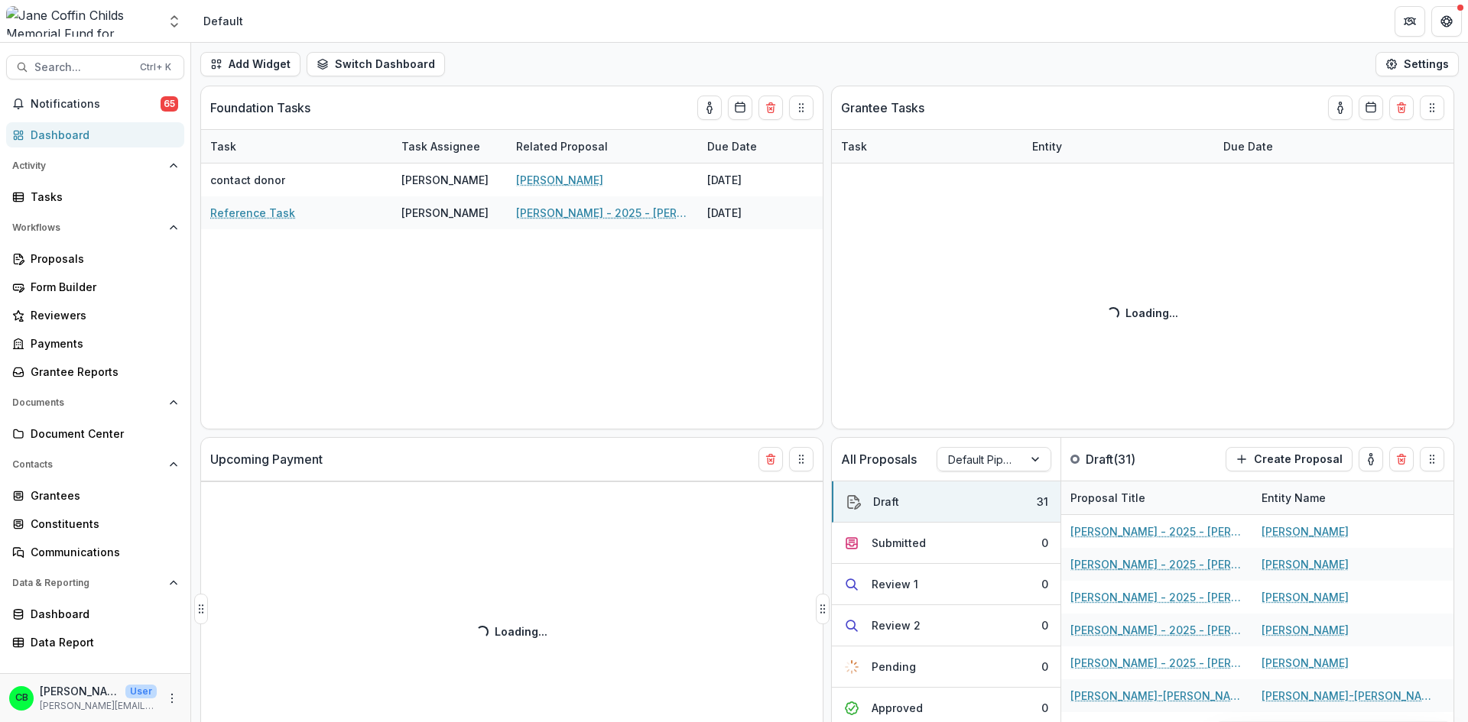
select select "**********"
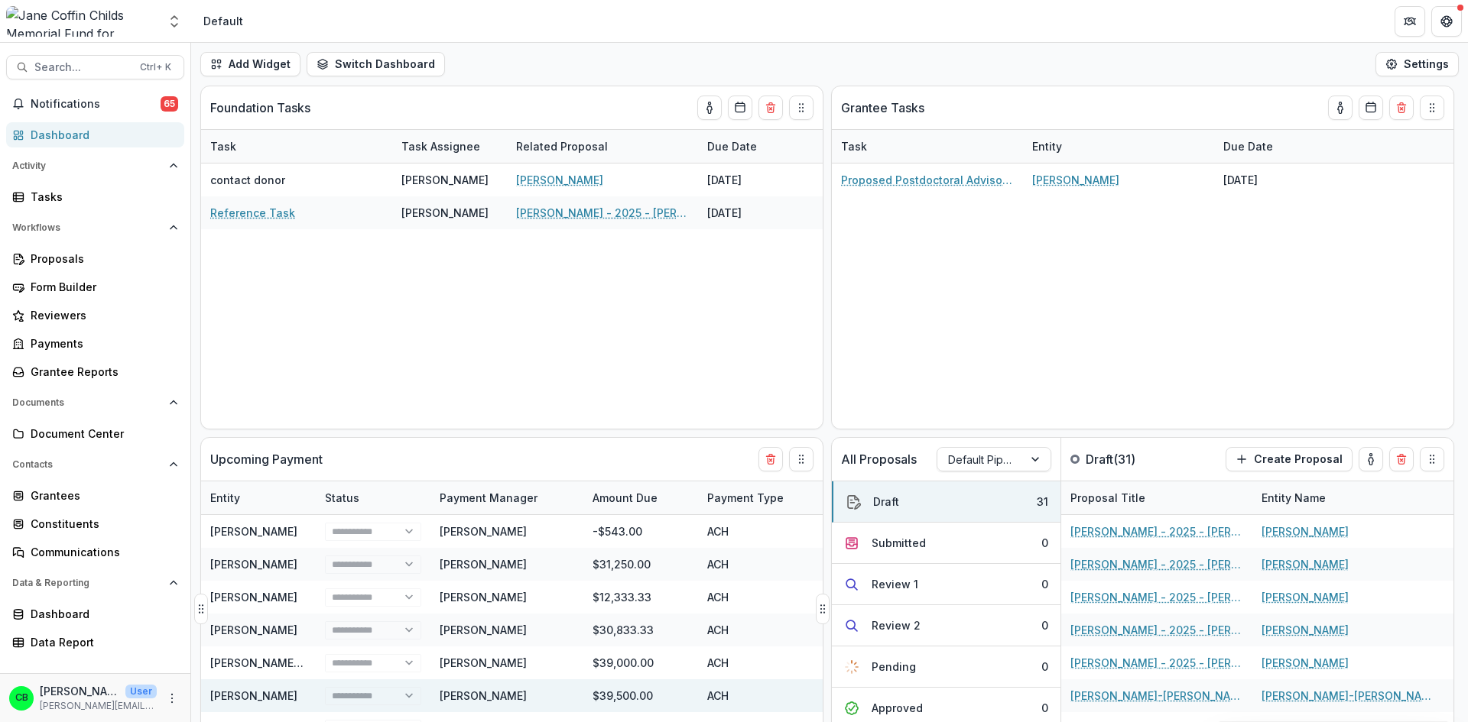
select select "**********"
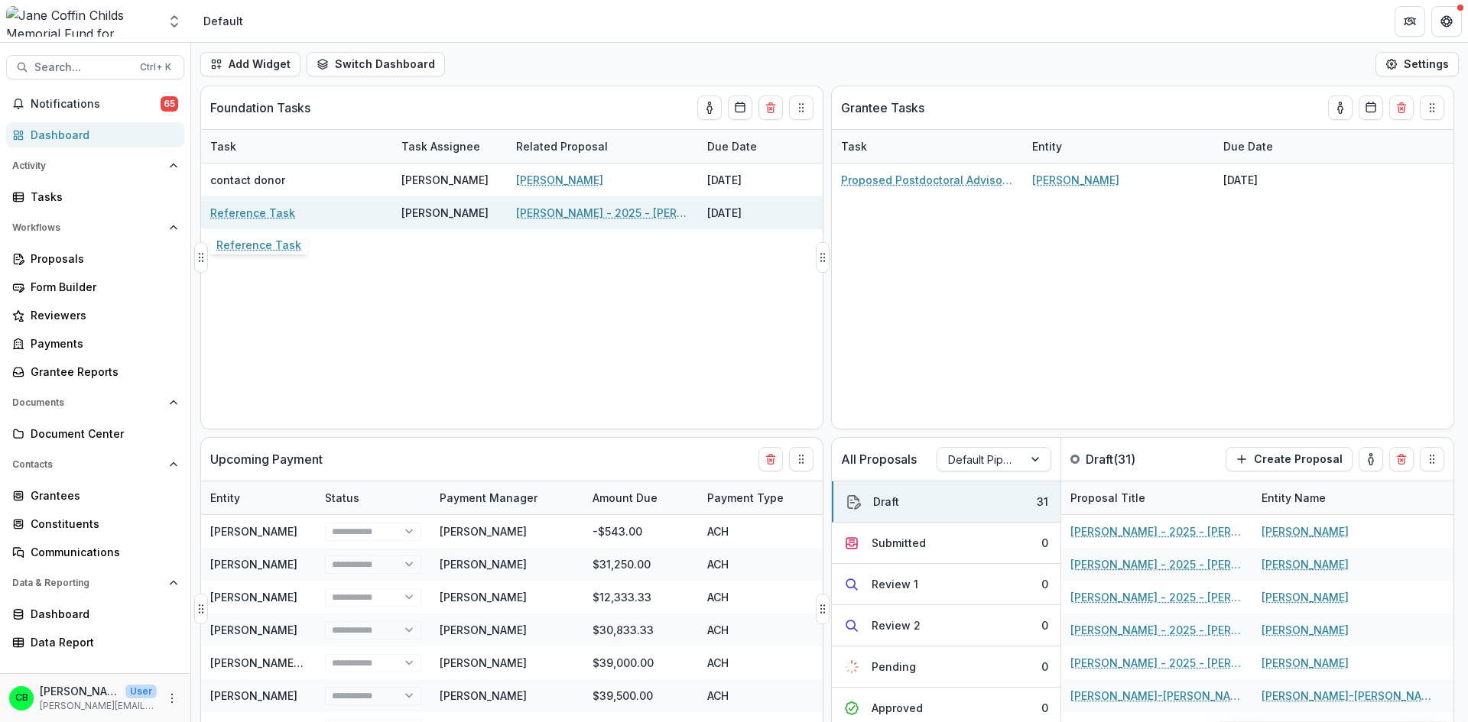
click at [258, 212] on link "Reference Task" at bounding box center [252, 213] width 85 height 16
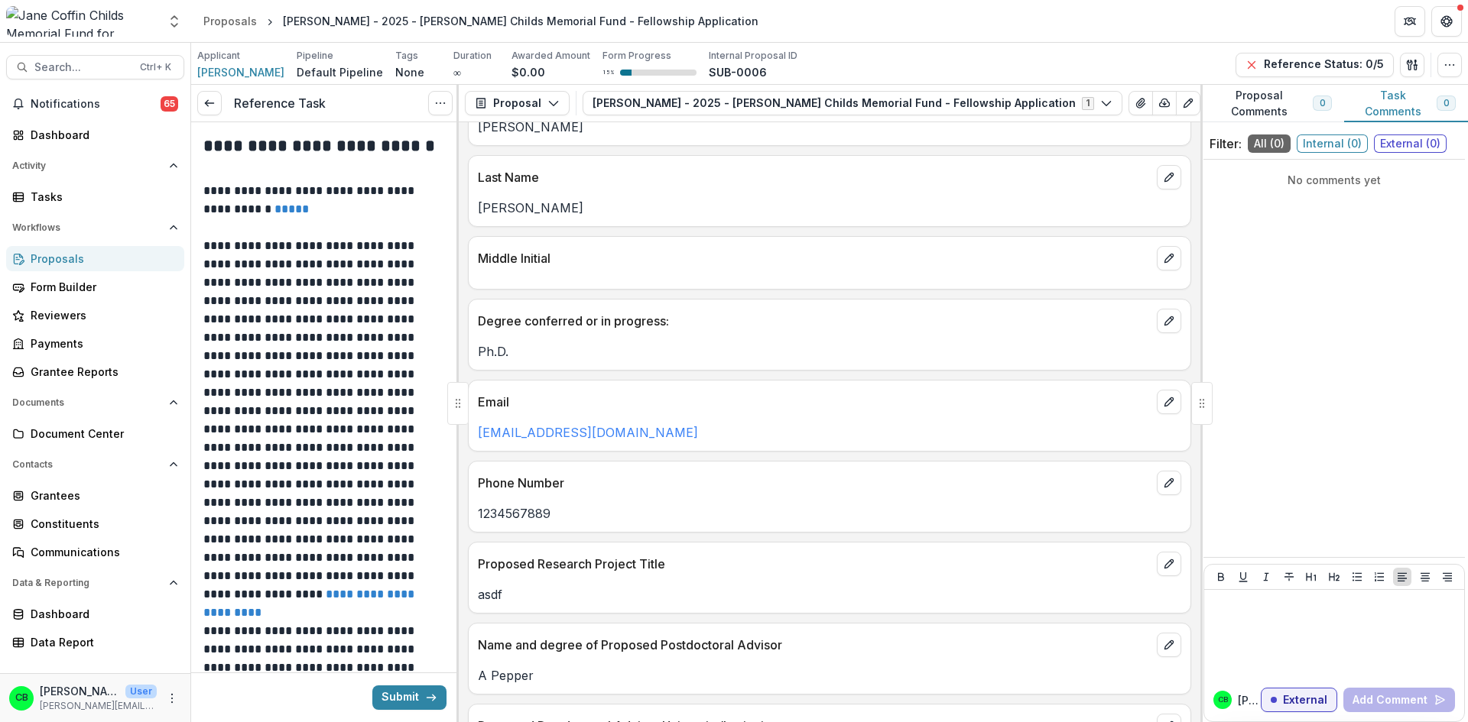
scroll to position [306, 0]
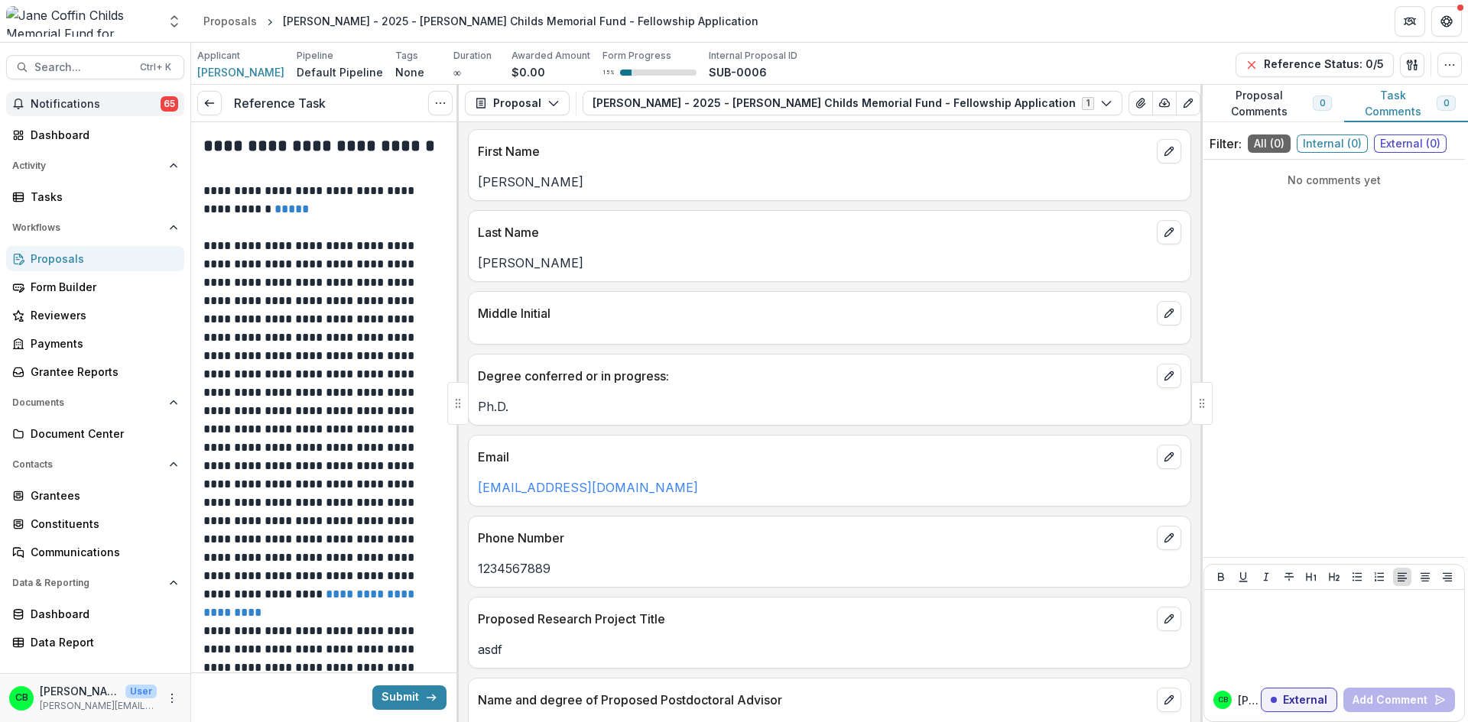
click at [85, 106] on span "Notifications" at bounding box center [96, 104] width 130 height 13
click at [66, 261] on div "Proposals" at bounding box center [101, 259] width 141 height 16
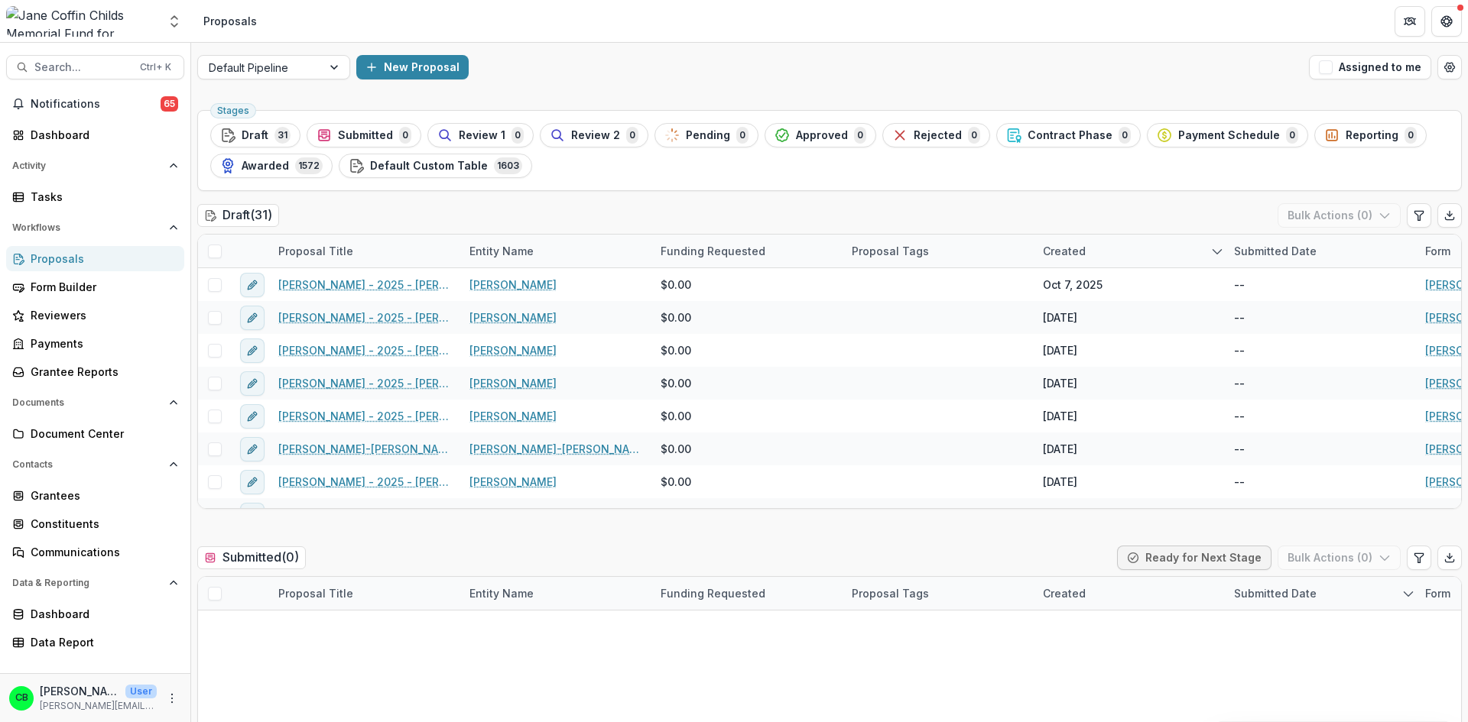
click at [102, 15] on img at bounding box center [81, 21] width 151 height 31
click at [176, 18] on polyline "Open entity switcher" at bounding box center [174, 17] width 6 height 3
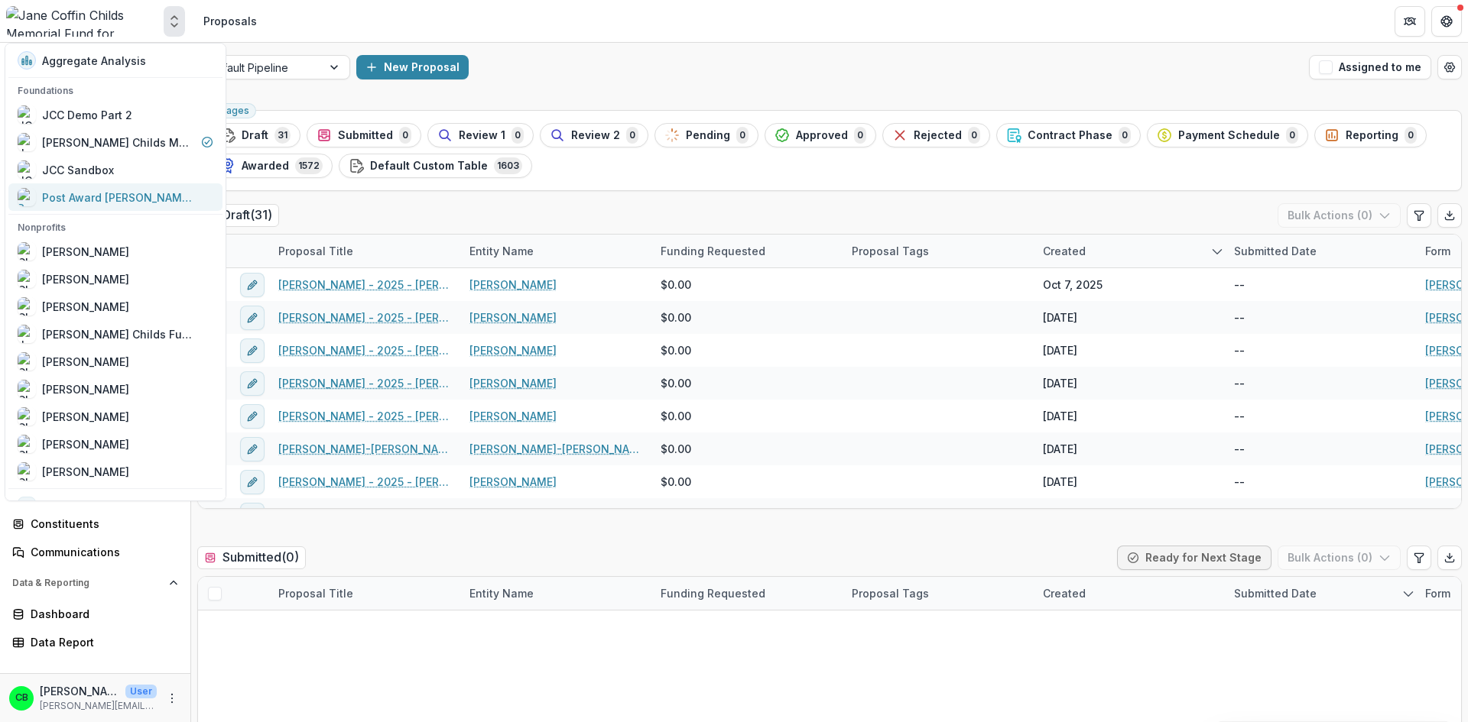
click at [95, 203] on div "Post Award [PERSON_NAME] Childs Memorial Fund" at bounding box center [118, 198] width 153 height 16
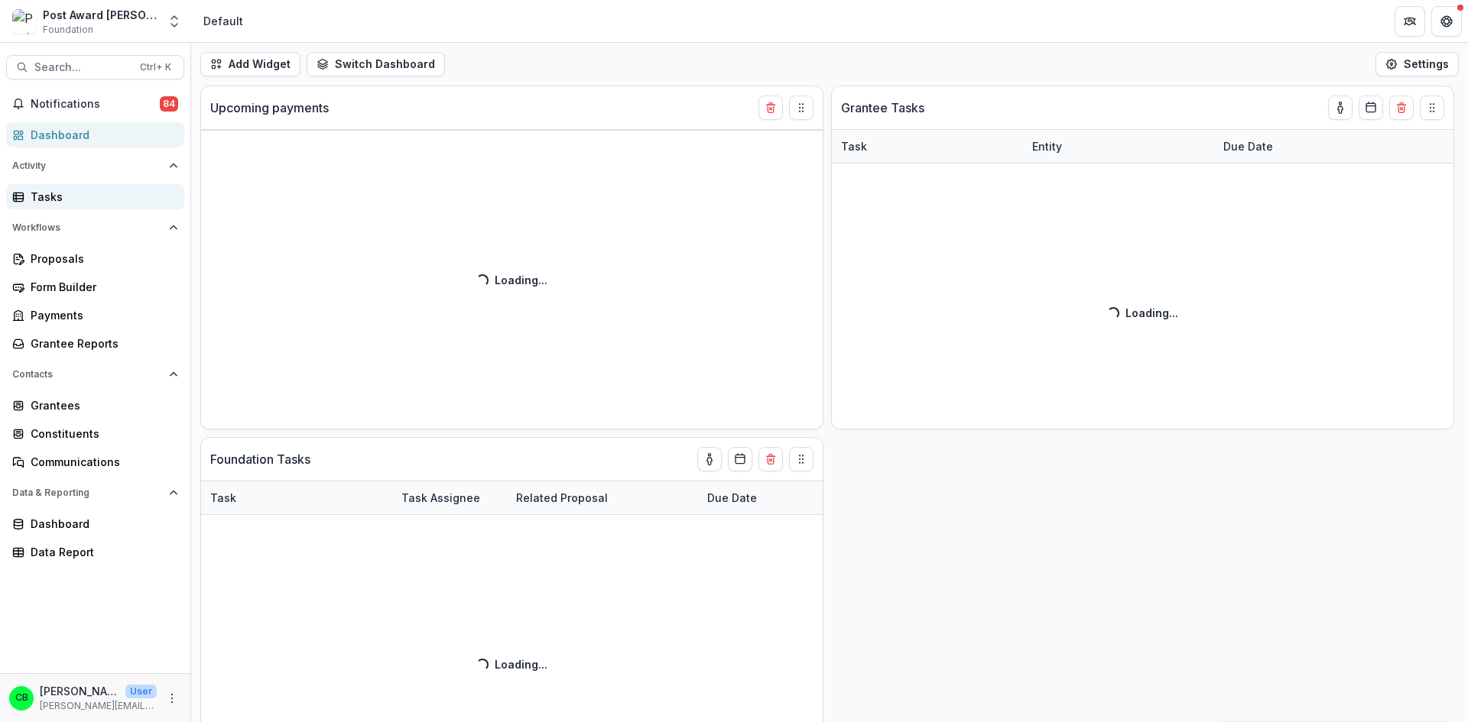
select select "**********"
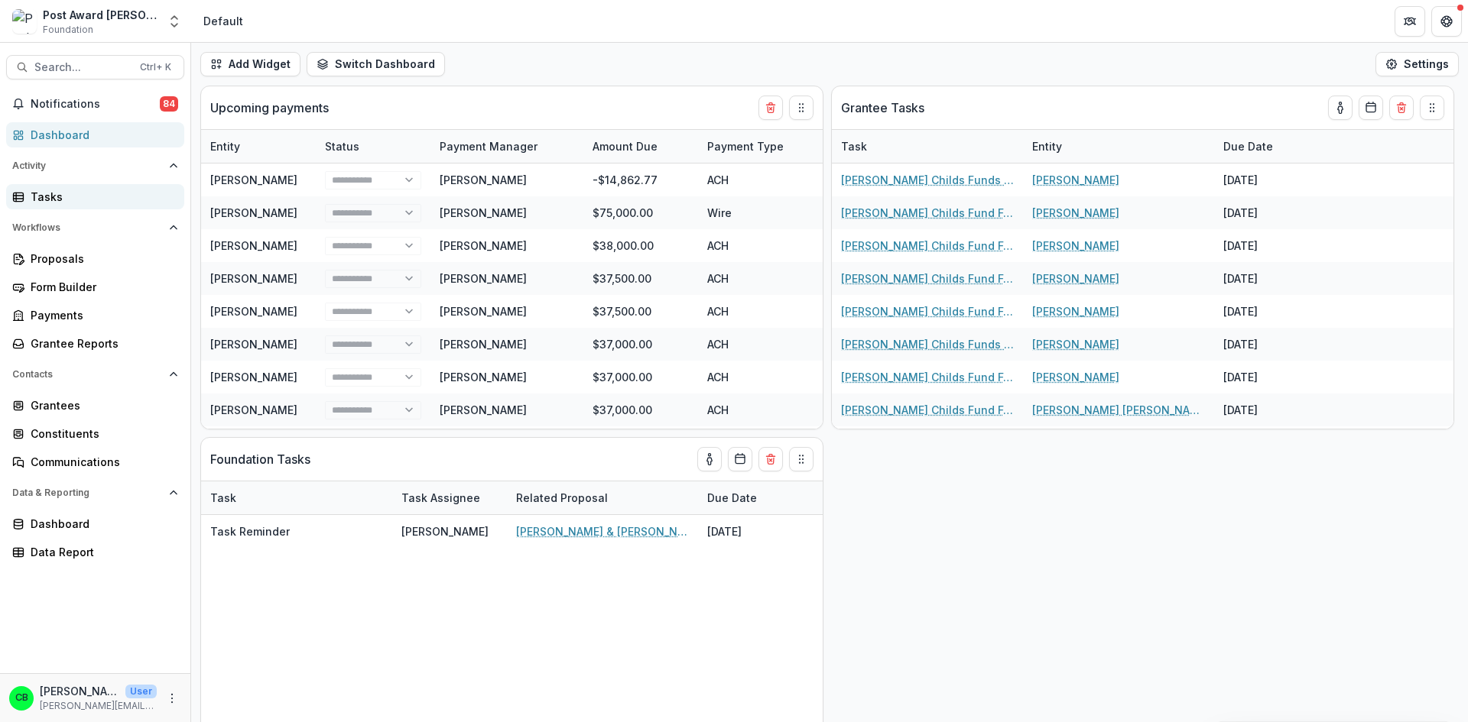
select select "**********"
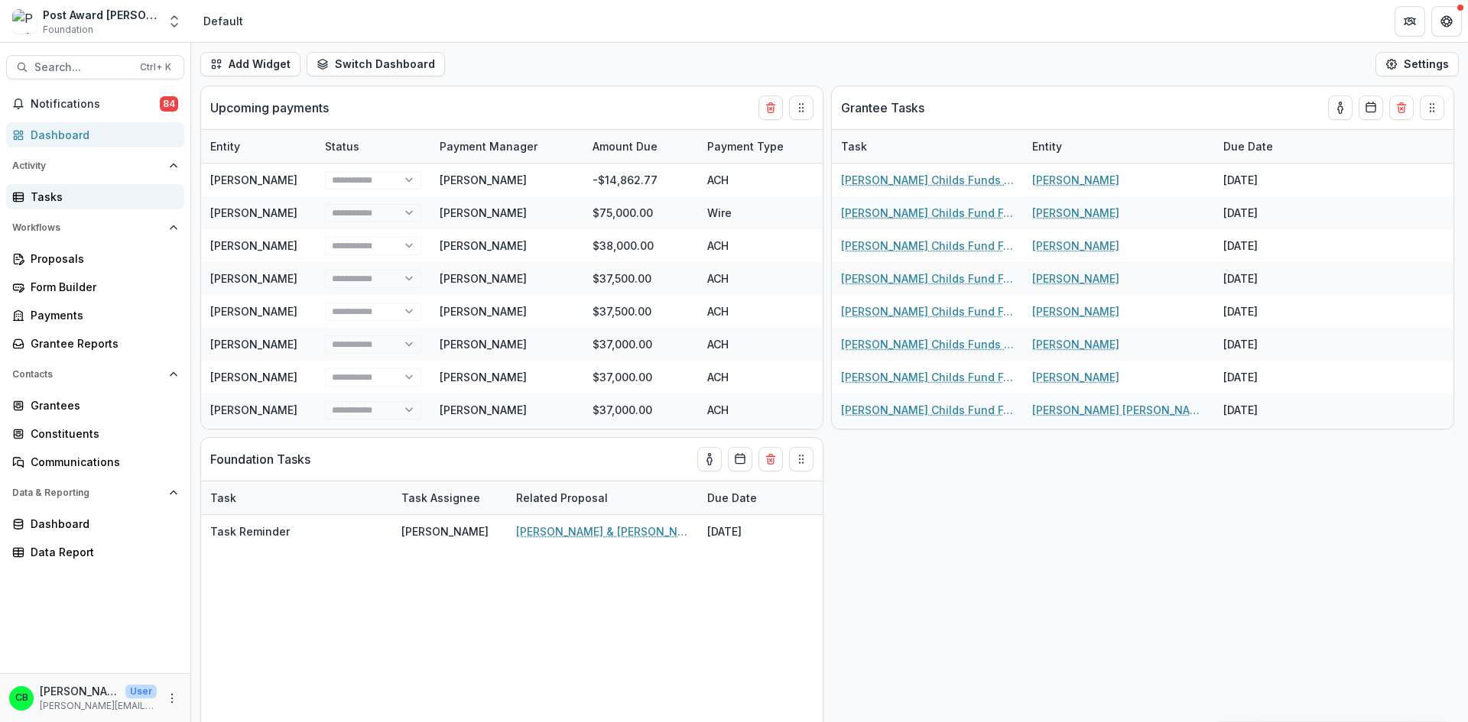
select select "**********"
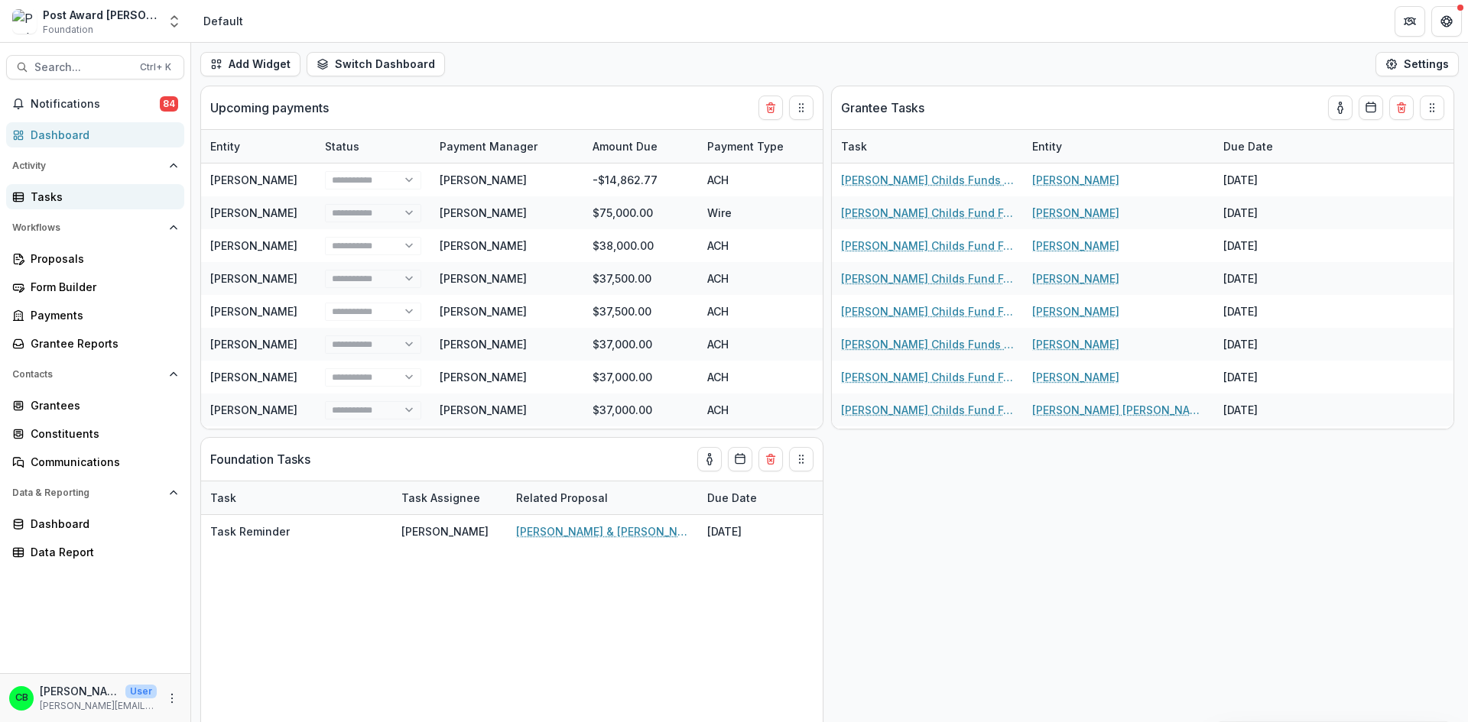
select select "**********"
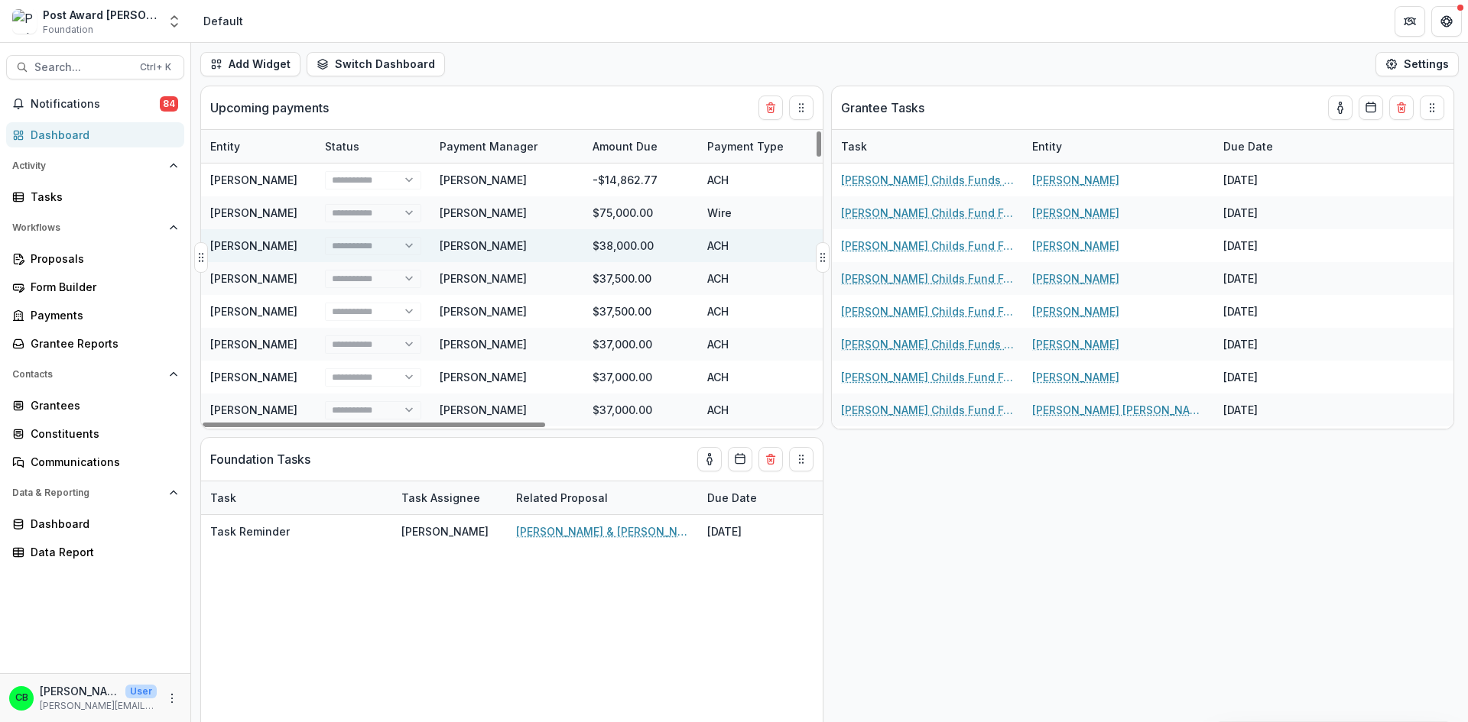
select select "**********"
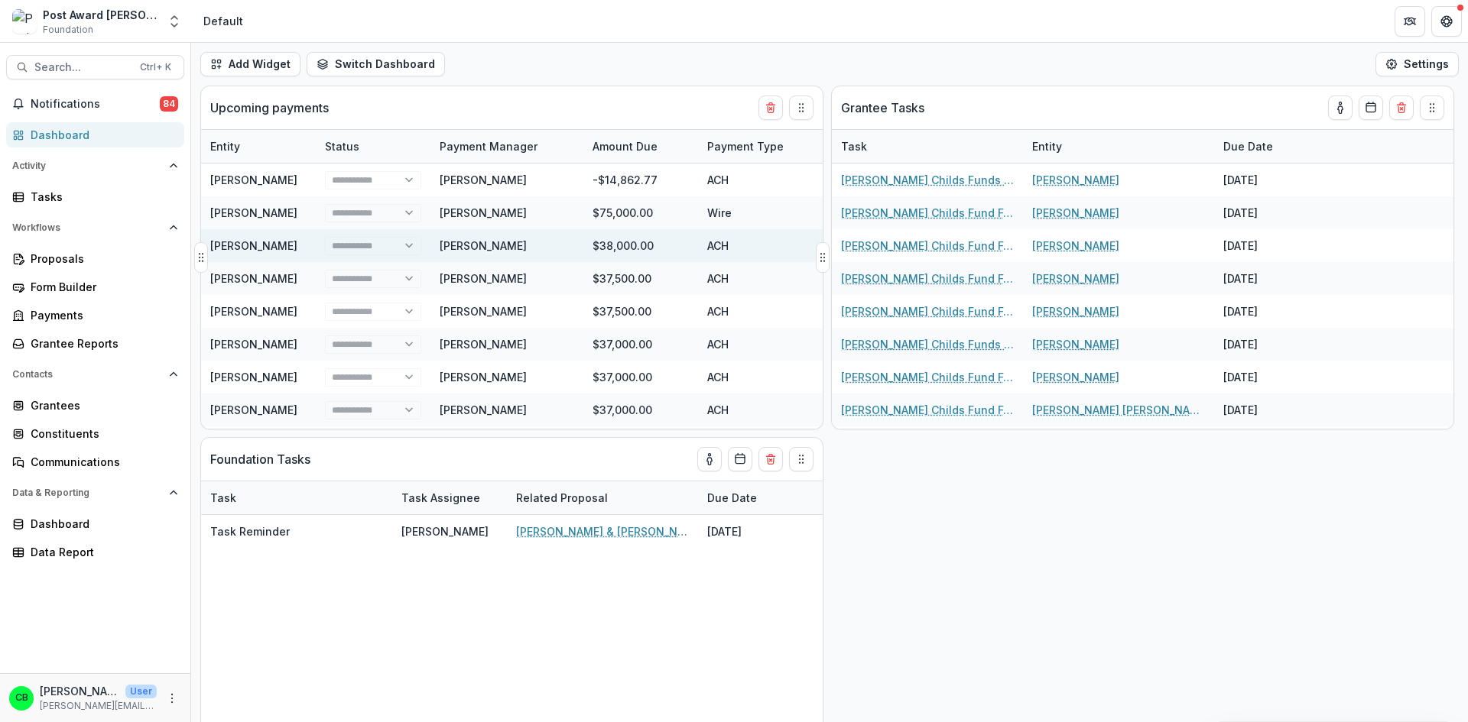
select select "**********"
